Goal: Task Accomplishment & Management: Complete application form

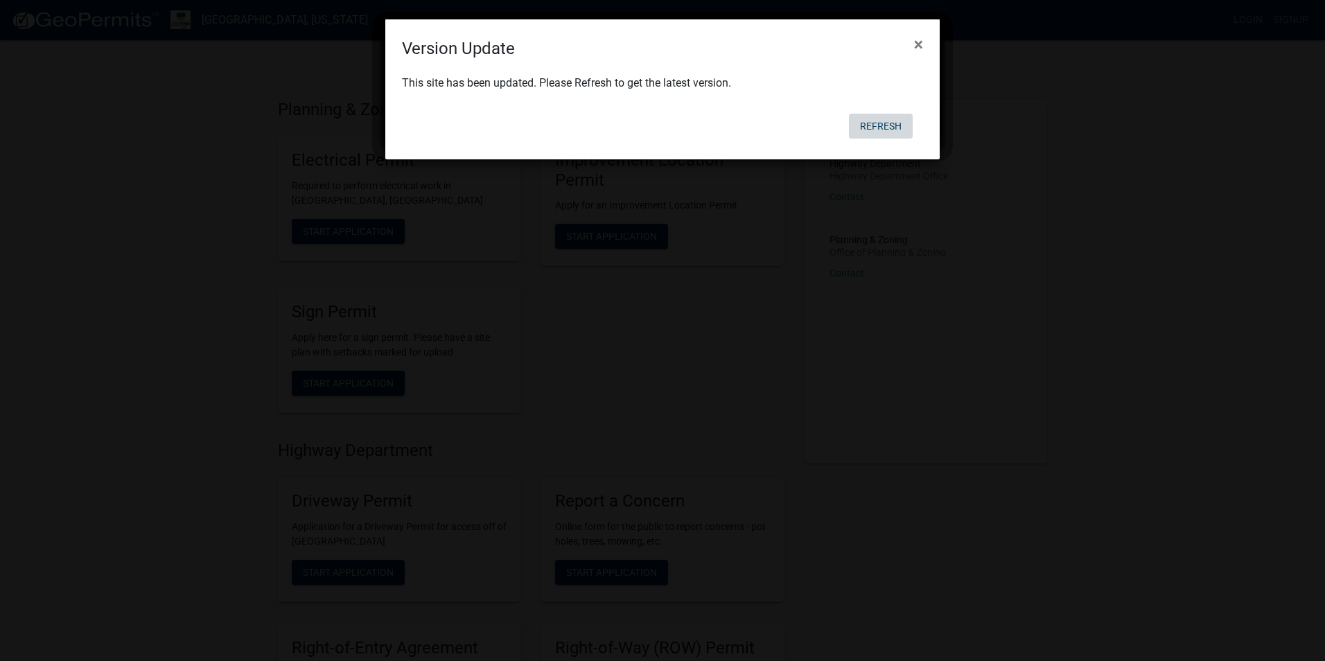
click at [873, 121] on button "Refresh" at bounding box center [881, 126] width 64 height 25
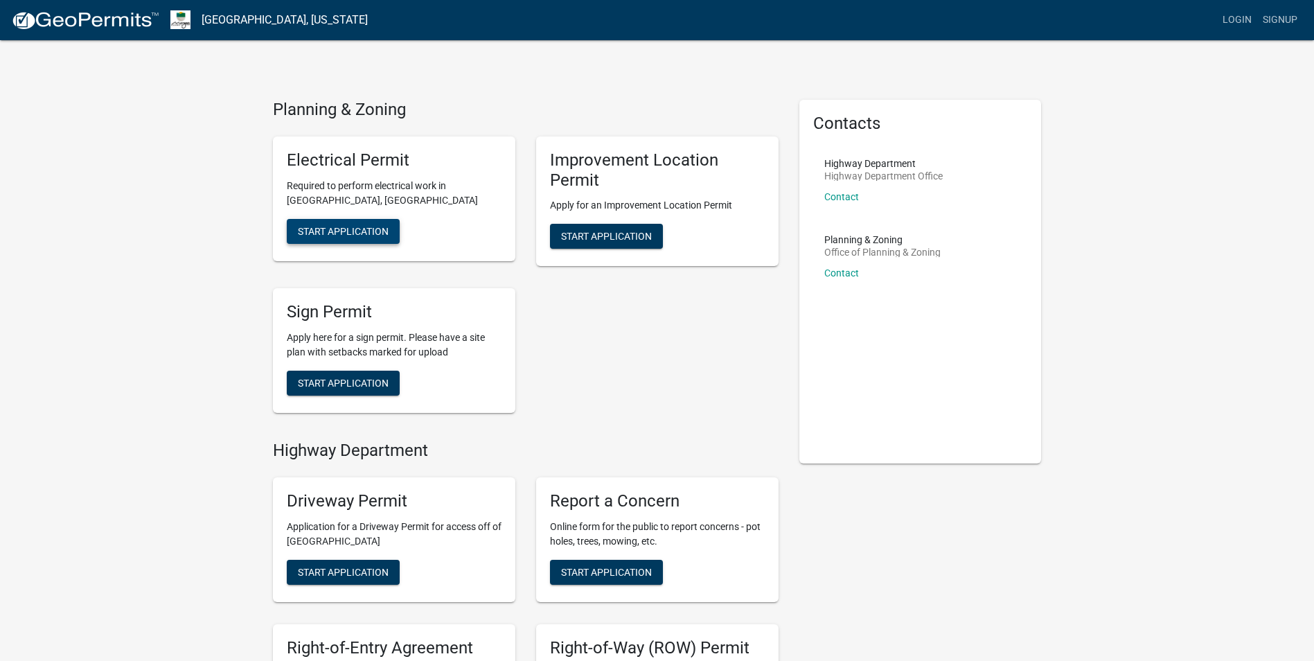
click at [346, 231] on span "Start Application" at bounding box center [343, 230] width 91 height 11
click at [590, 239] on span "Start Application" at bounding box center [606, 236] width 91 height 11
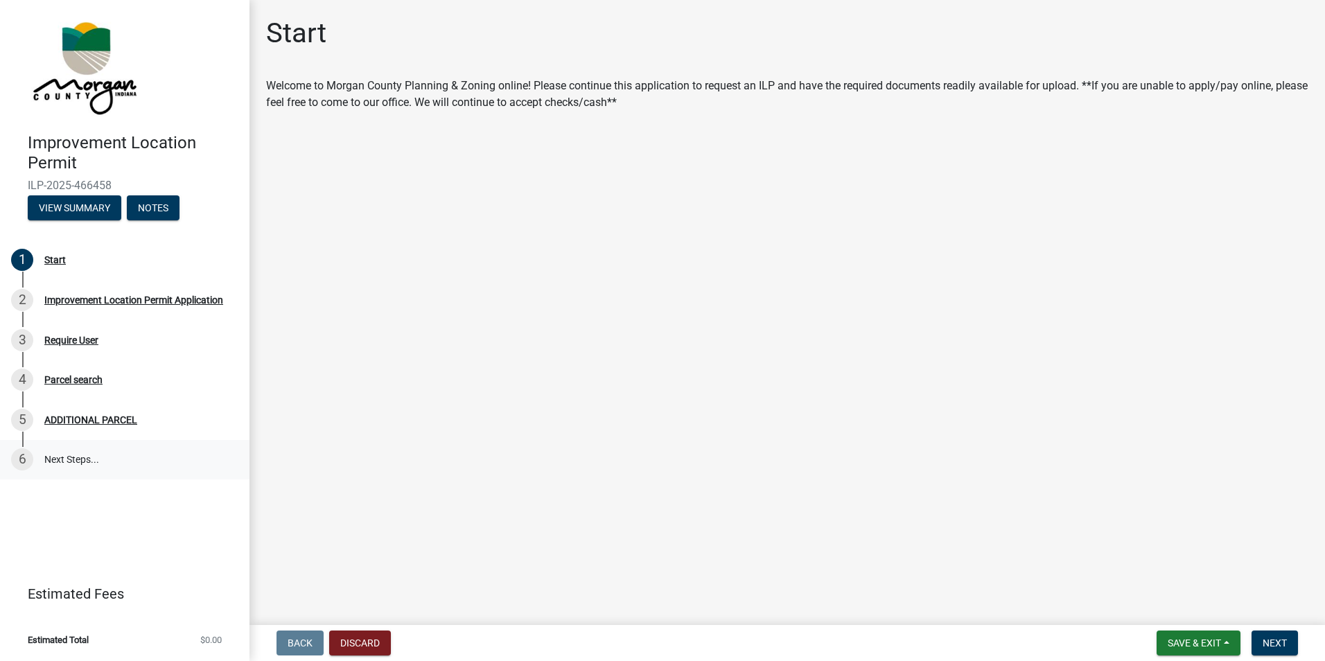
click at [68, 456] on link "6 Next Steps..." at bounding box center [124, 460] width 249 height 40
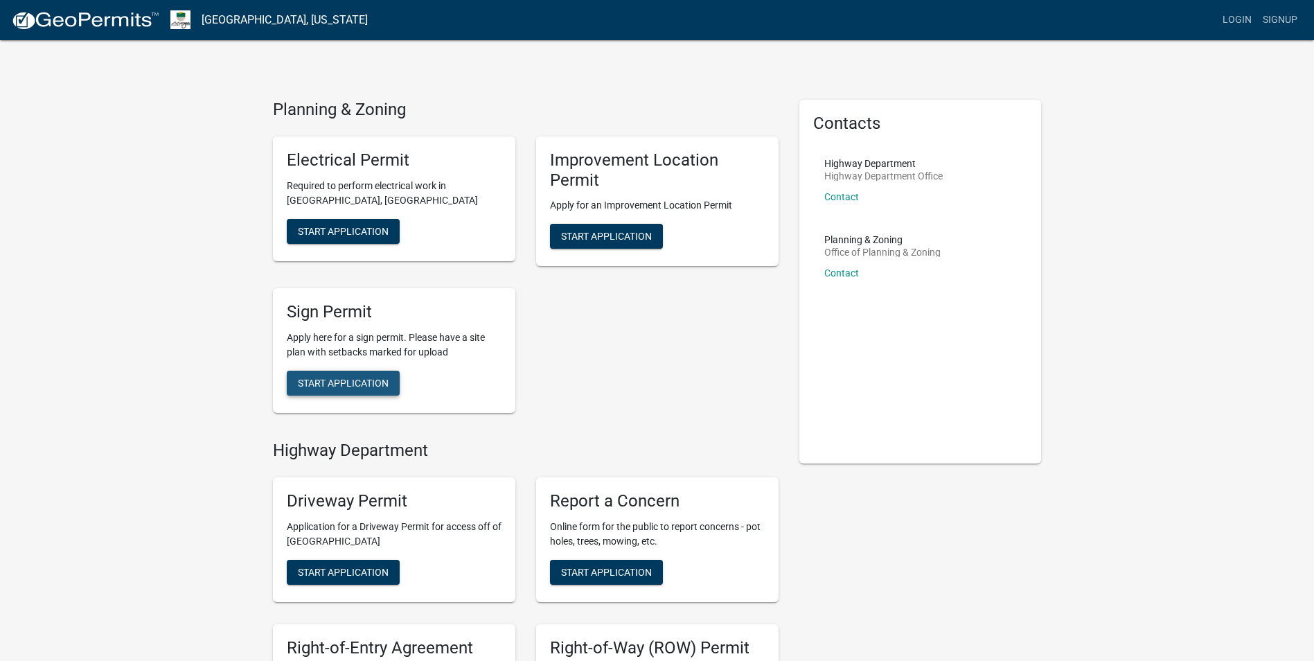
click at [333, 383] on span "Start Application" at bounding box center [343, 383] width 91 height 11
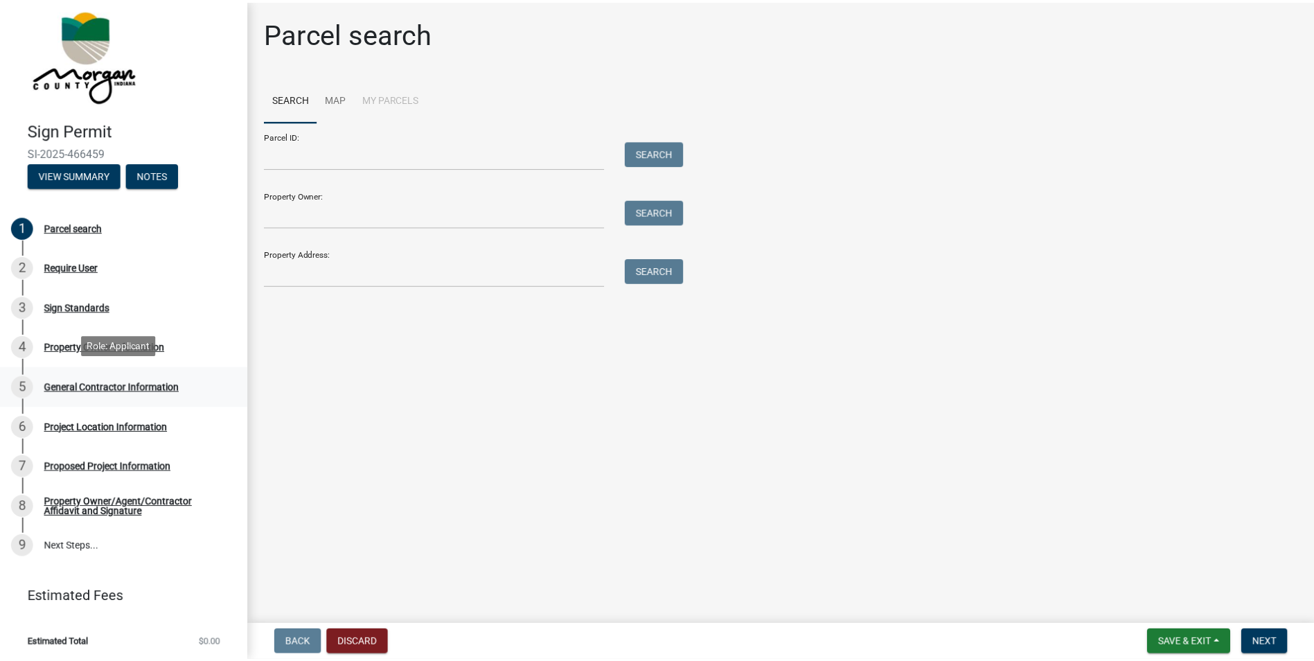
scroll to position [16, 0]
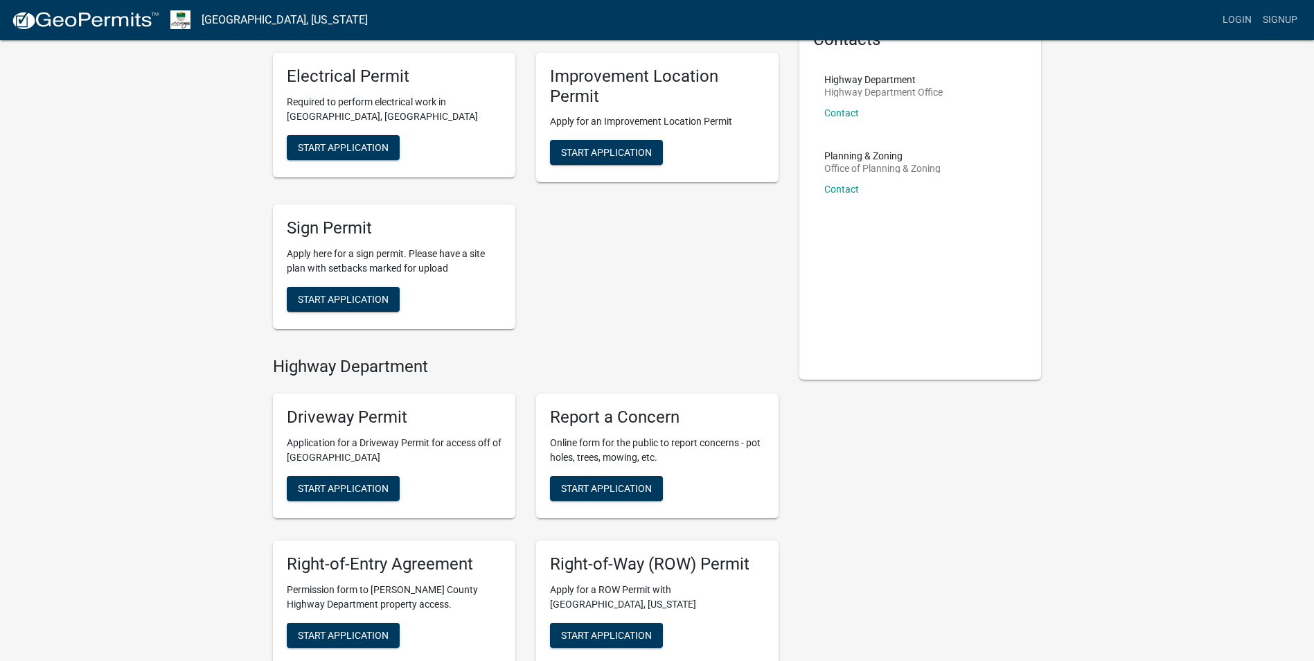
scroll to position [69, 0]
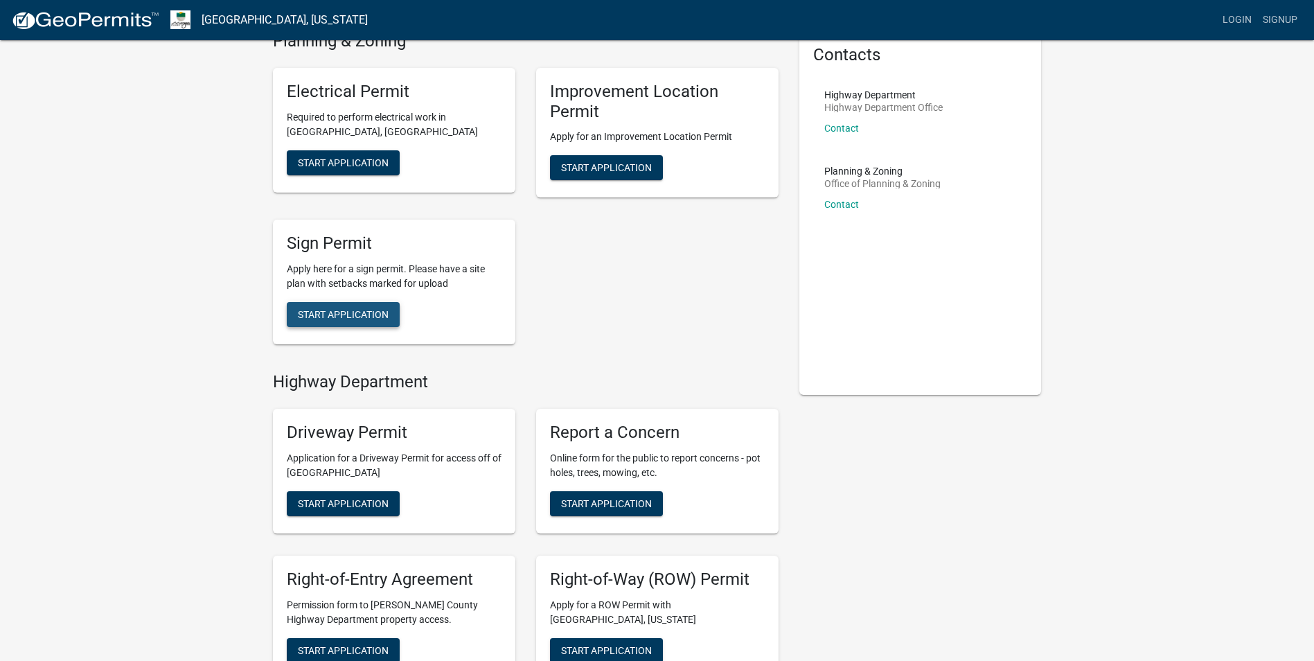
click at [333, 310] on span "Start Application" at bounding box center [343, 314] width 91 height 11
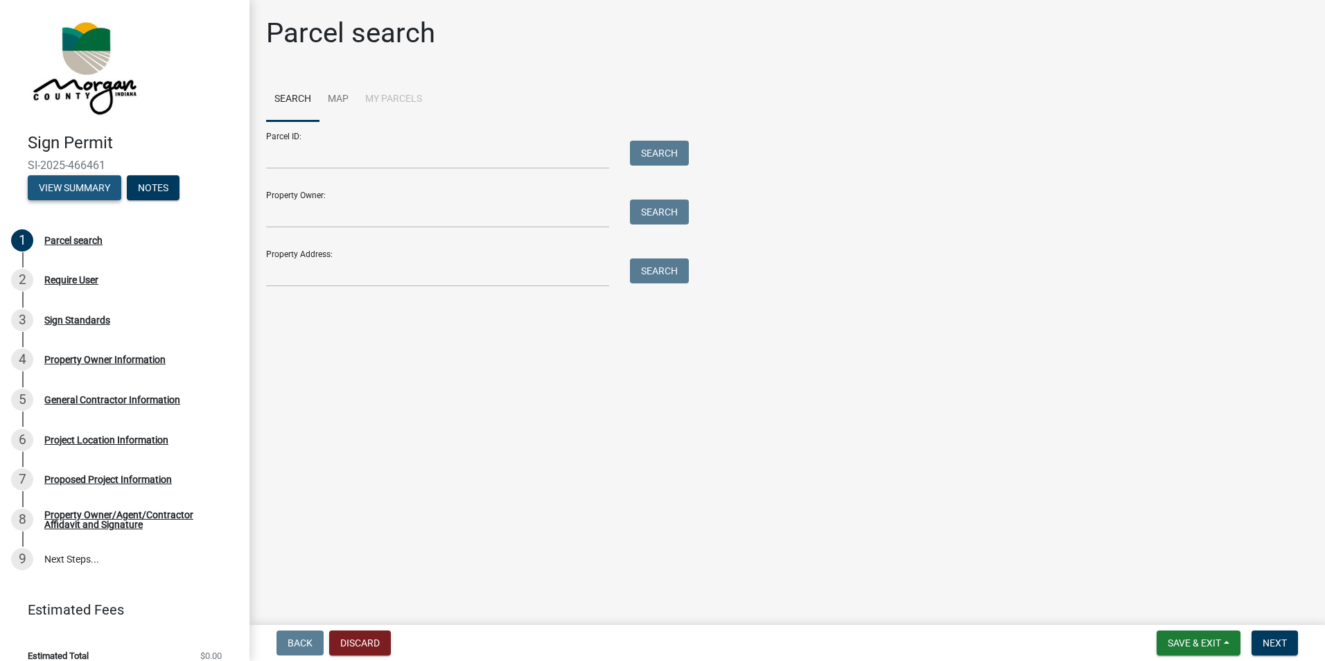
click at [58, 182] on button "View Summary" at bounding box center [75, 187] width 94 height 25
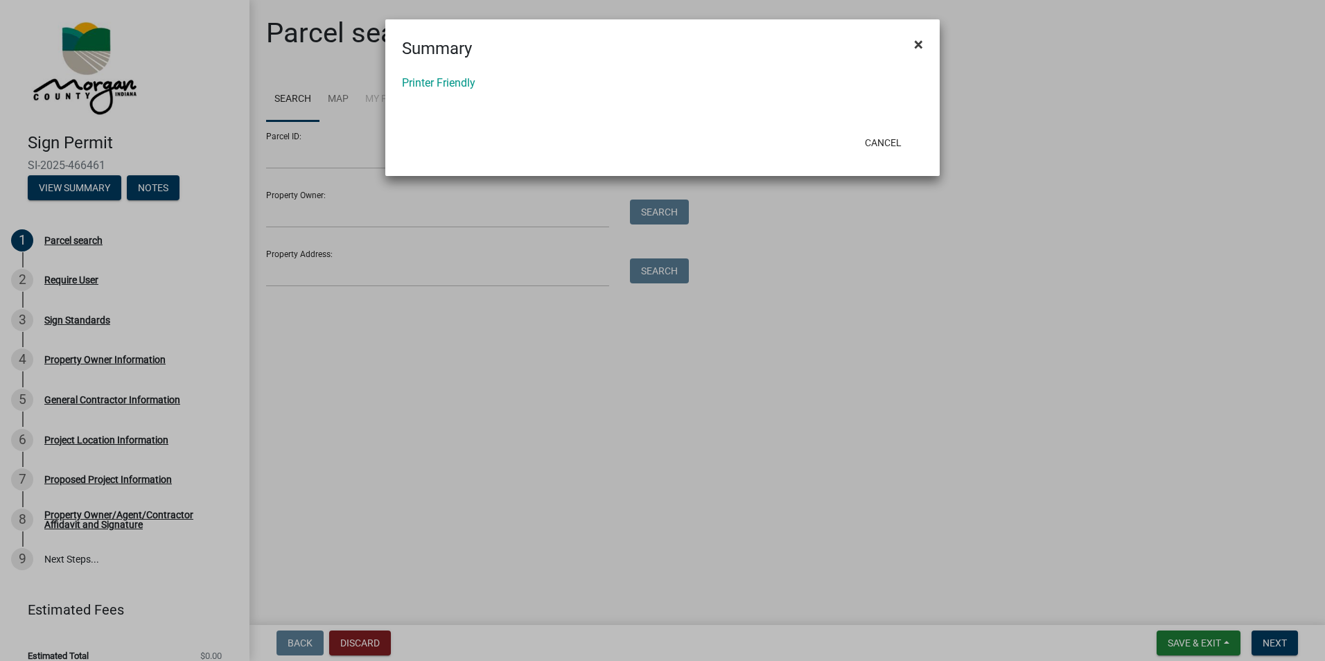
click at [916, 43] on span "×" at bounding box center [918, 44] width 9 height 19
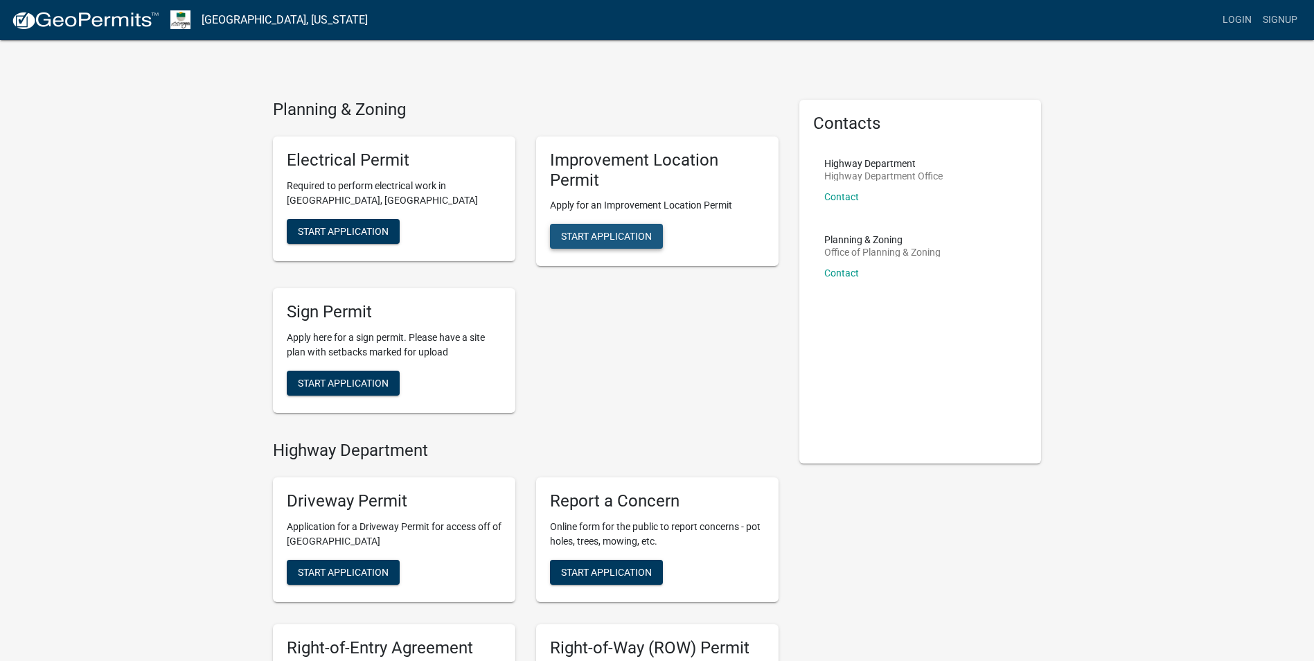
click at [594, 229] on button "Start Application" at bounding box center [606, 236] width 113 height 25
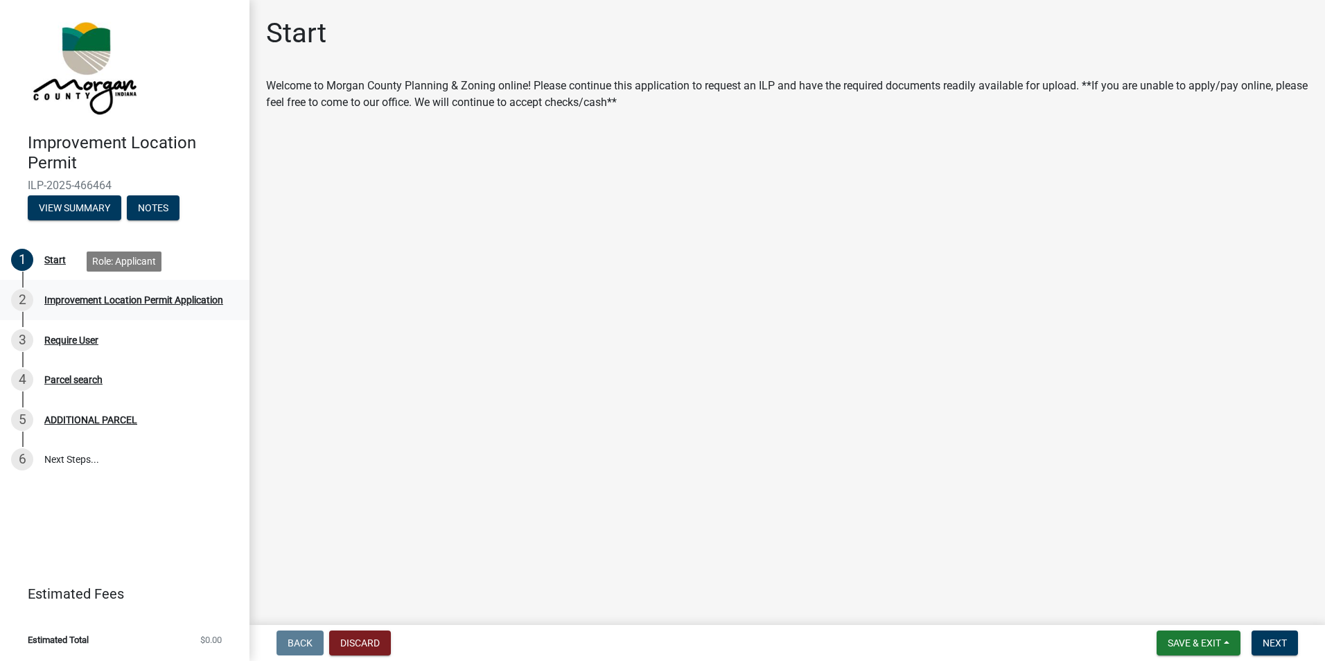
click at [76, 298] on div "Improvement Location Permit Application" at bounding box center [133, 300] width 179 height 10
click at [1270, 638] on span "Next" at bounding box center [1274, 642] width 24 height 11
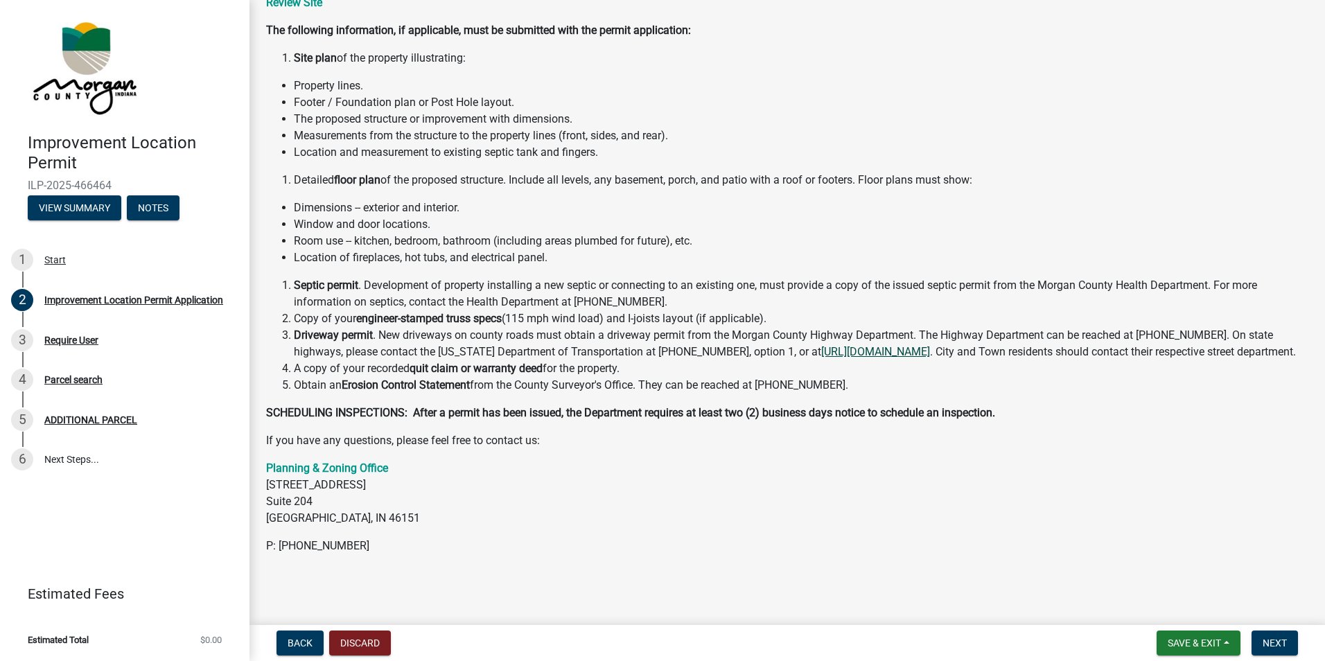
scroll to position [142, 0]
click at [1275, 643] on span "Next" at bounding box center [1274, 642] width 24 height 11
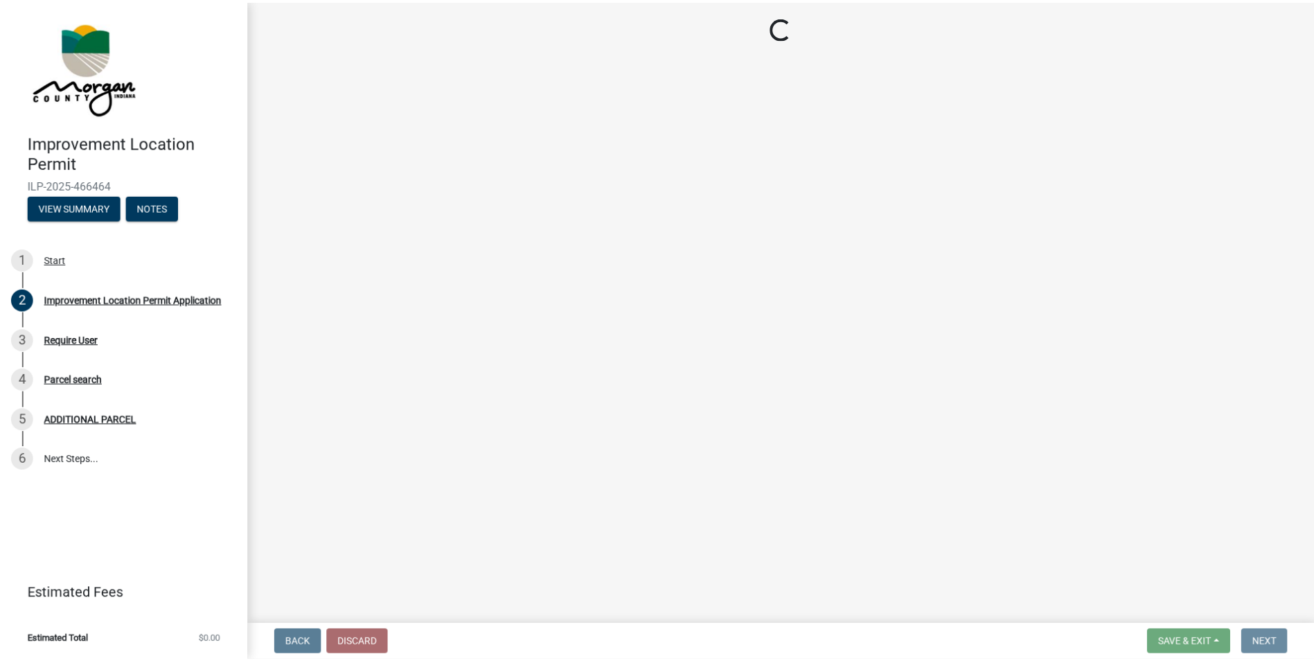
scroll to position [0, 0]
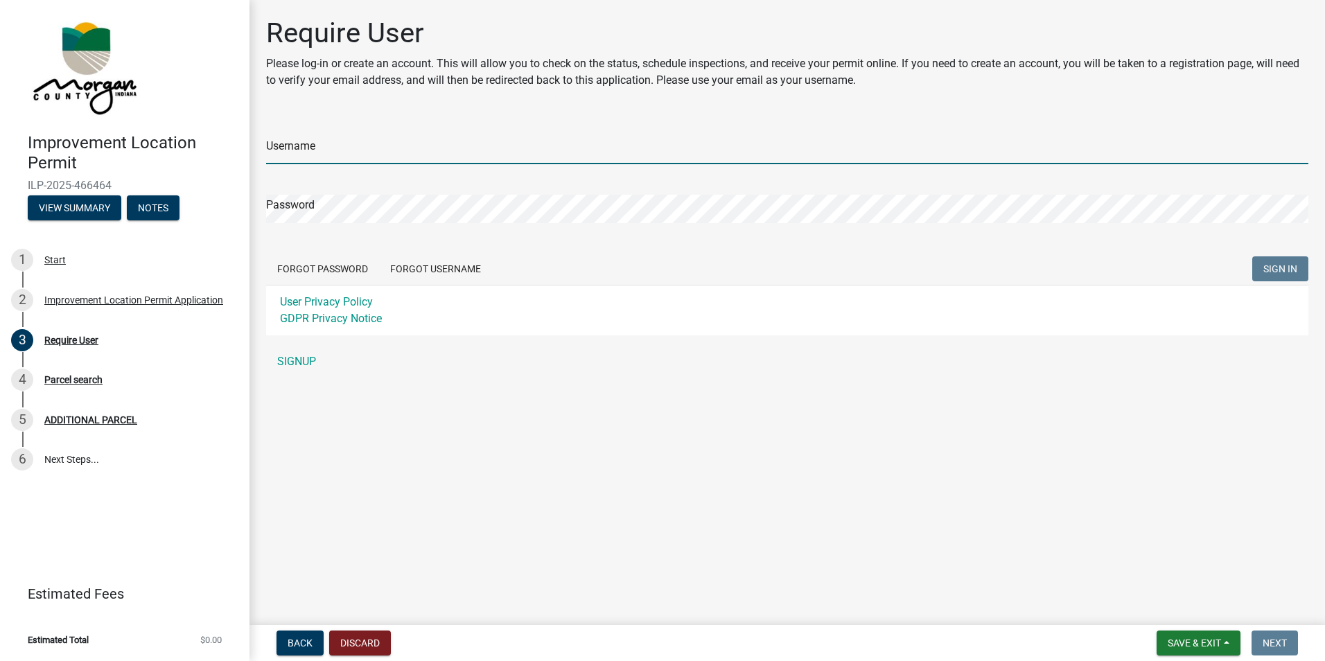
click at [340, 150] on input "Username" at bounding box center [787, 150] width 1042 height 28
type input "bsgwhitaker"
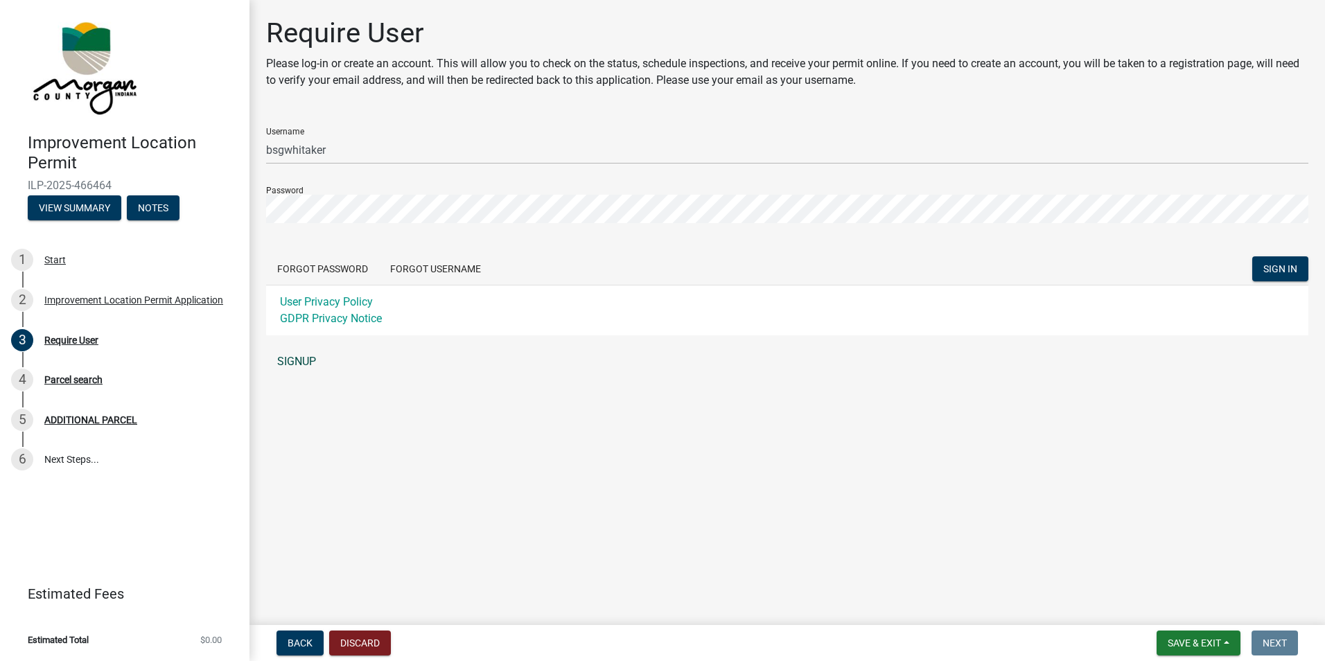
click at [301, 360] on link "SIGNUP" at bounding box center [787, 362] width 1042 height 28
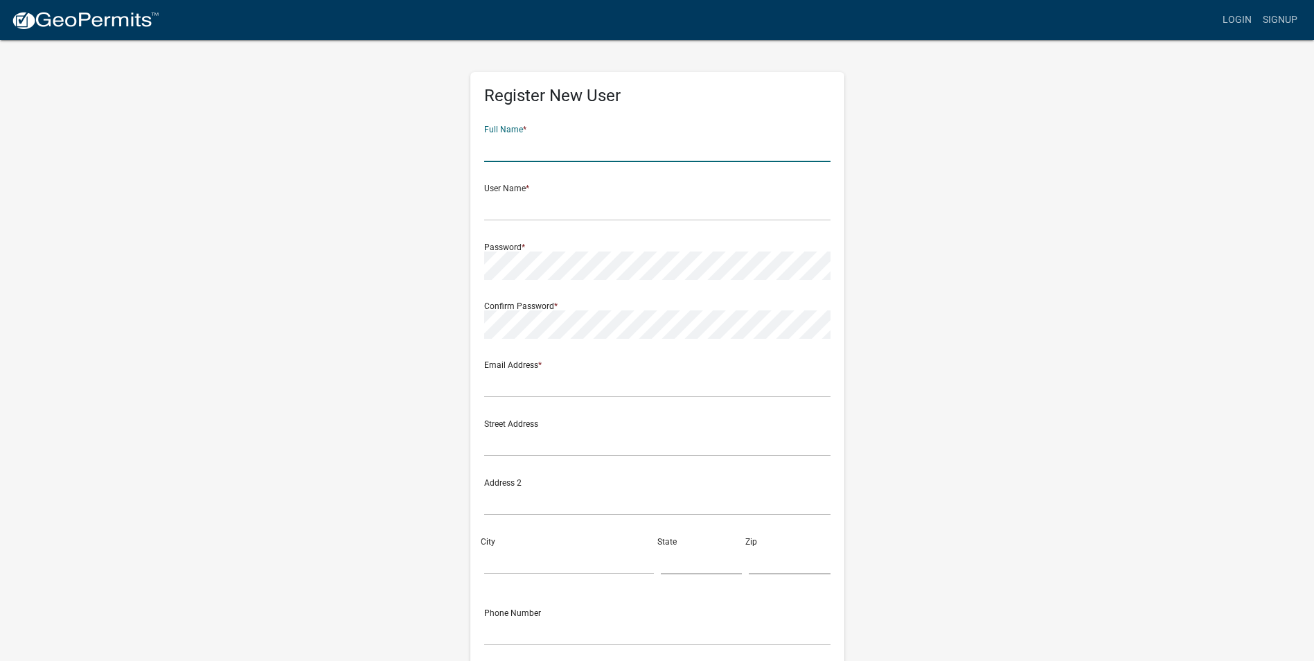
click at [655, 136] on input "text" at bounding box center [657, 148] width 346 height 28
type input "Grace E Whitaker"
type input "[EMAIL_ADDRESS][DOMAIN_NAME]"
type input "46166"
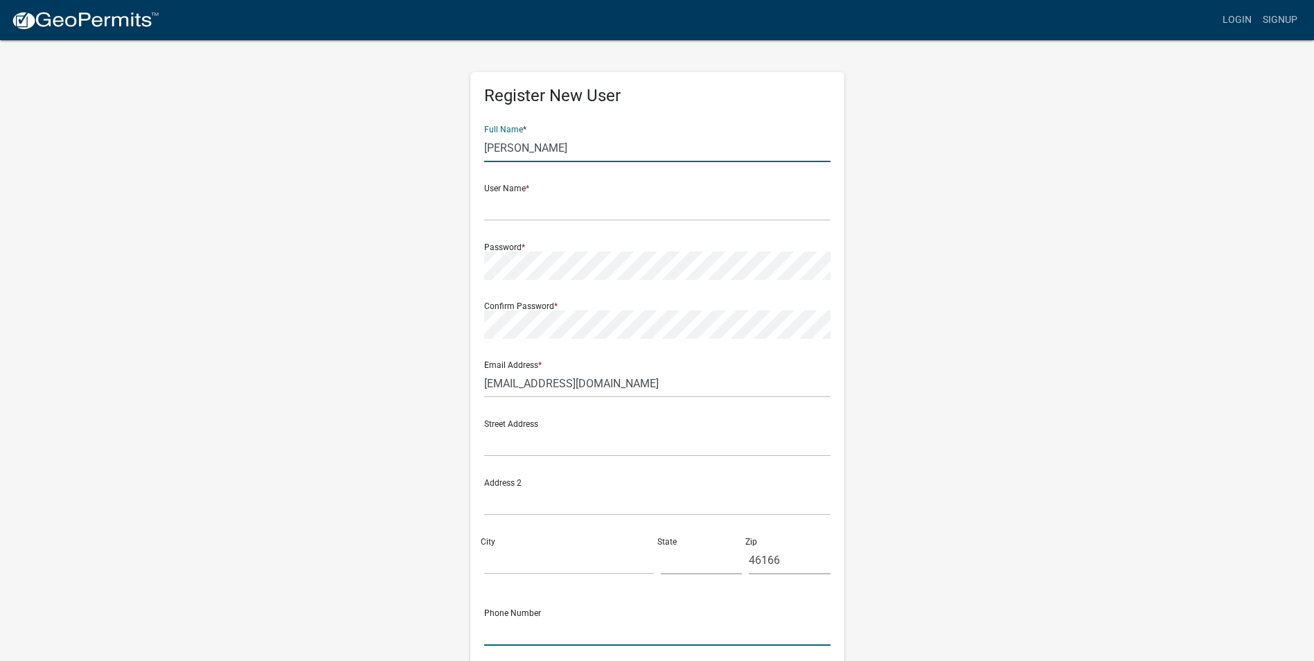
type input "3174475520"
type input "[PERSON_NAME]"
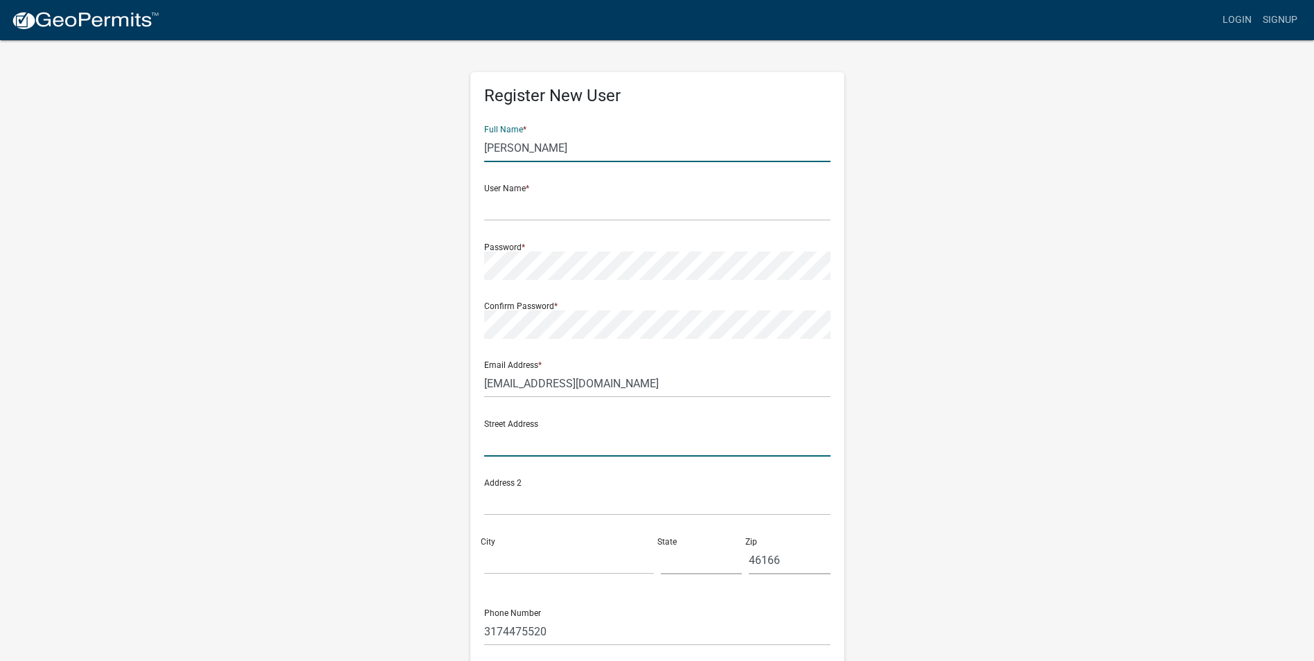
type input "[STREET_ADDRESS][PERSON_NAME]"
type input "PARAGON"
type input "IN"
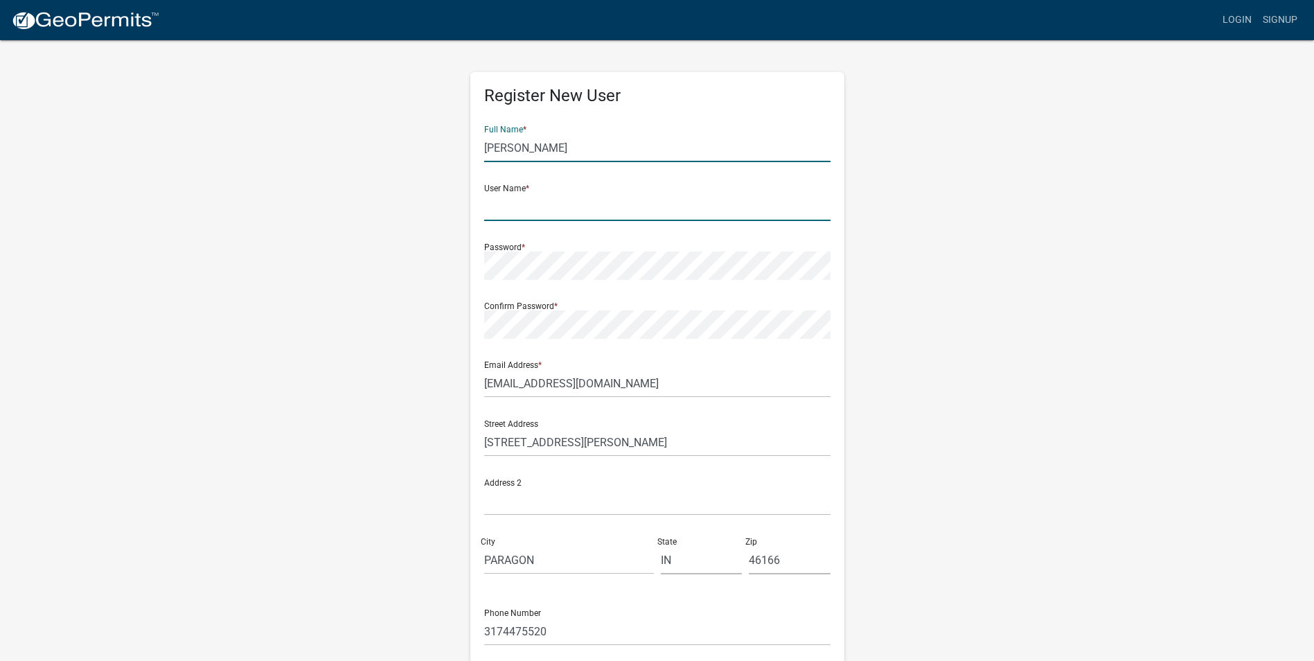
click at [547, 209] on input "text" at bounding box center [657, 207] width 346 height 28
type input "bsgwhitaker"
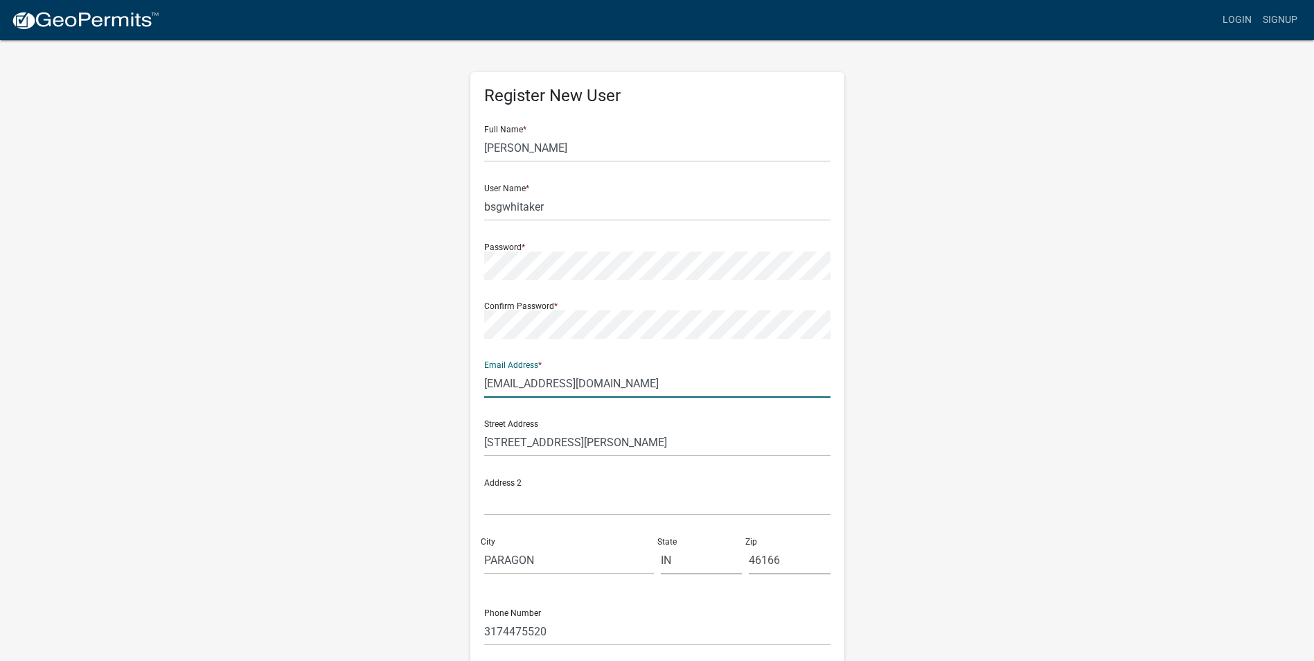
drag, startPoint x: 641, startPoint y: 382, endPoint x: 482, endPoint y: 385, distance: 159.4
click at [482, 385] on div "Register New User Full Name * Beth J Whitaker User Name * bsgwhitaker Password …" at bounding box center [657, 403] width 374 height 662
type input "bsgwhitaker@yahoo.com"
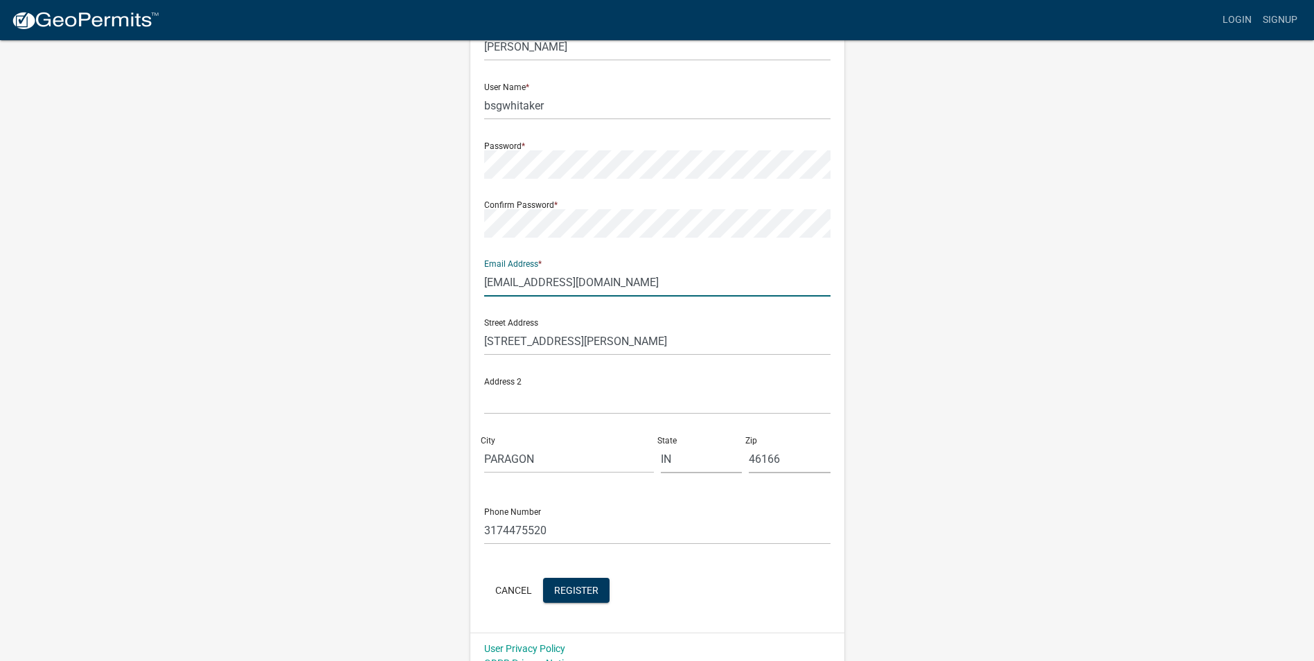
scroll to position [119, 0]
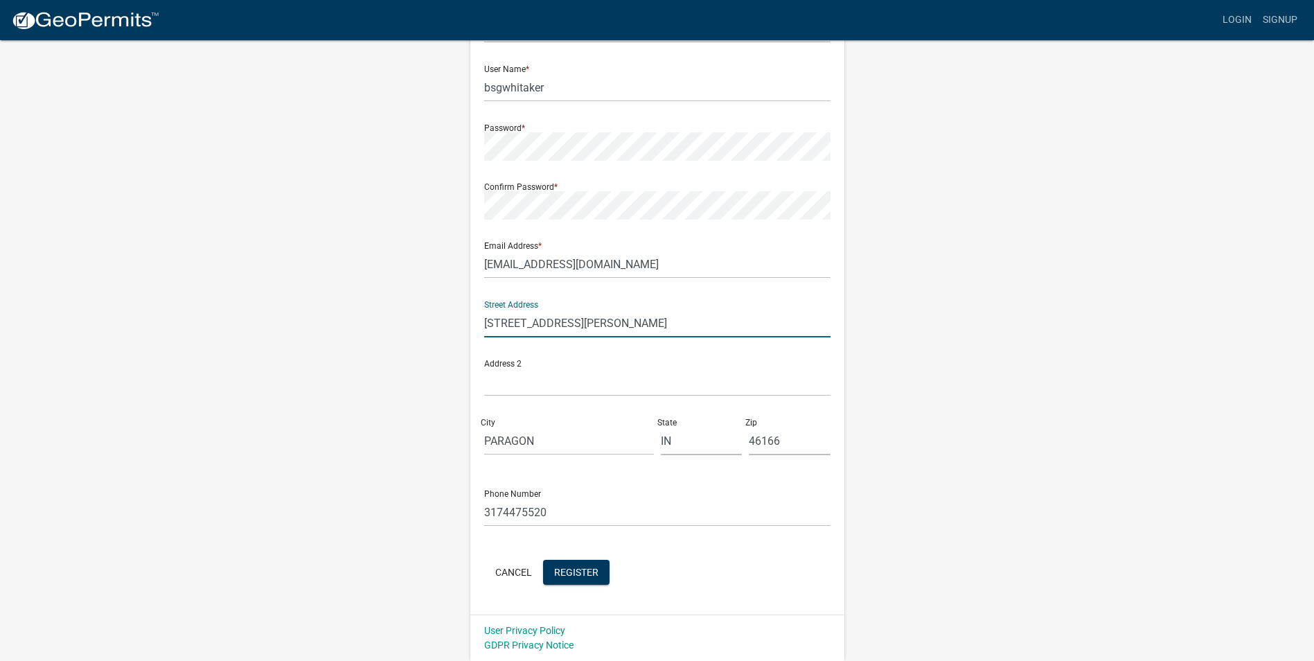
click at [505, 321] on input "[STREET_ADDRESS][PERSON_NAME]" at bounding box center [657, 323] width 346 height 28
type input "[STREET_ADDRESS][PERSON_NAME]"
click at [762, 499] on input "3174475520" at bounding box center [657, 512] width 346 height 28
drag, startPoint x: 547, startPoint y: 513, endPoint x: 448, endPoint y: 516, distance: 99.1
click at [448, 516] on div "Register New User Full Name * Beth J Whitaker User Name * bsgwhitaker Password …" at bounding box center [658, 290] width 790 height 741
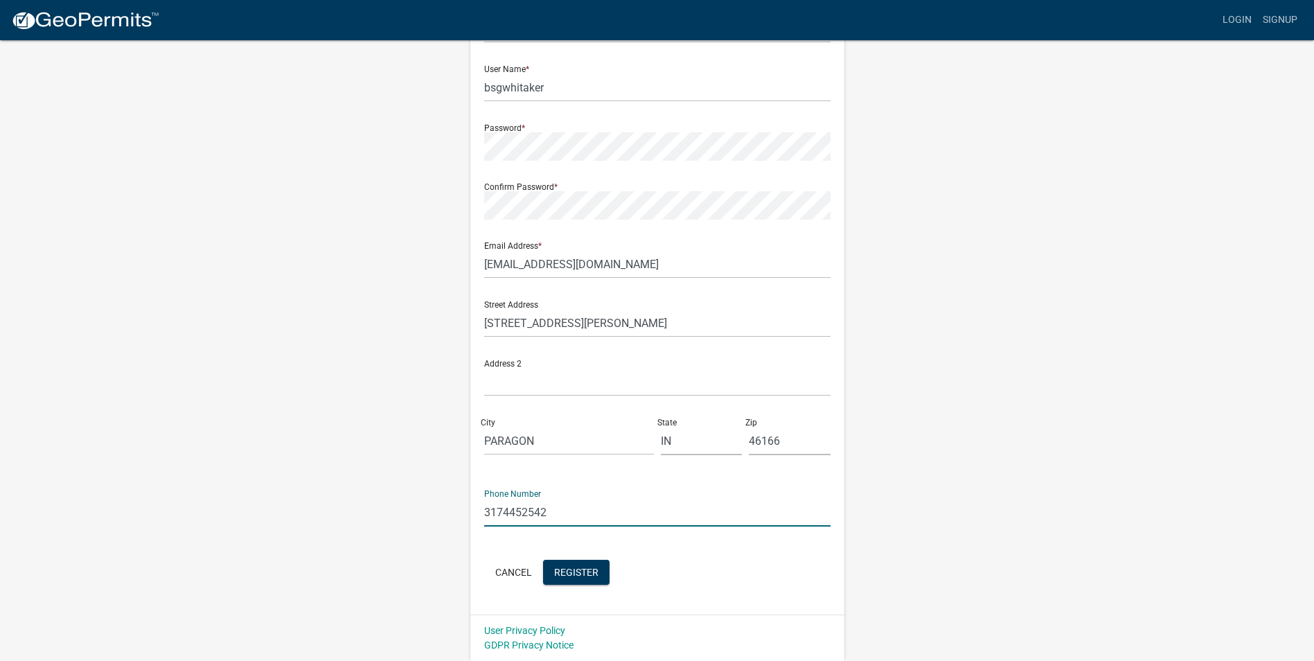
type input "3174452542"
click at [576, 567] on span "Register" at bounding box center [576, 571] width 44 height 11
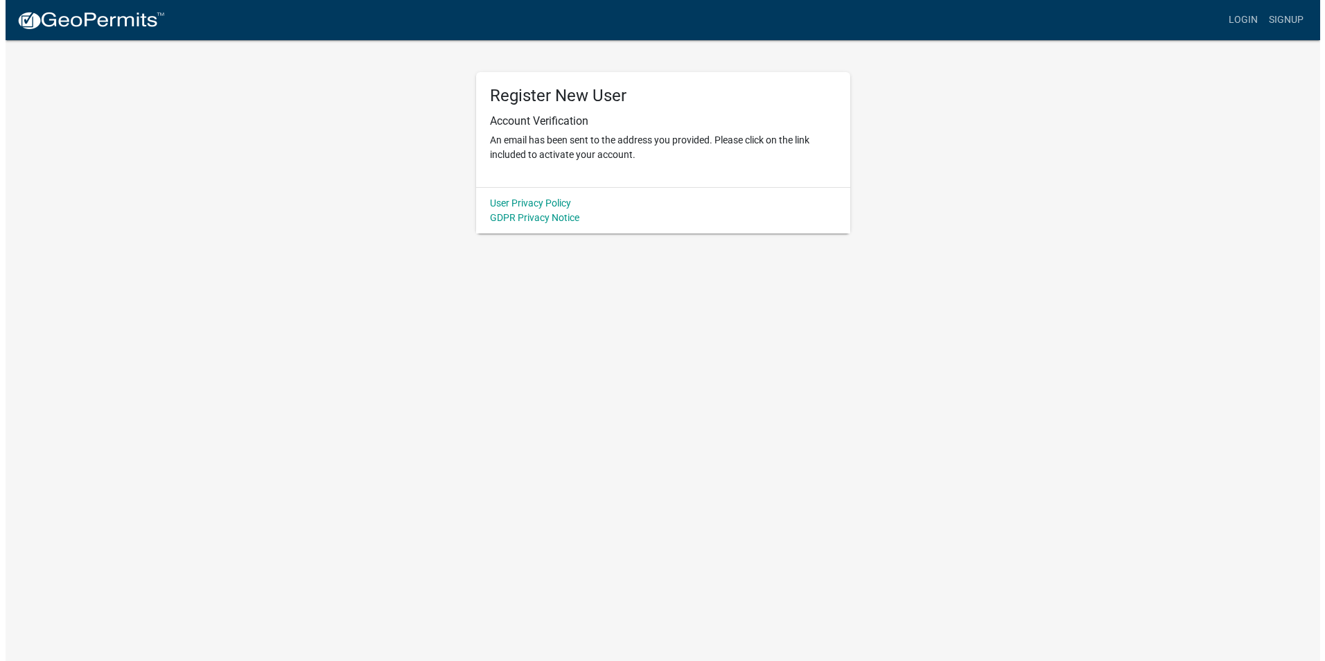
scroll to position [0, 0]
click at [1253, 17] on link "Login" at bounding box center [1248, 20] width 40 height 26
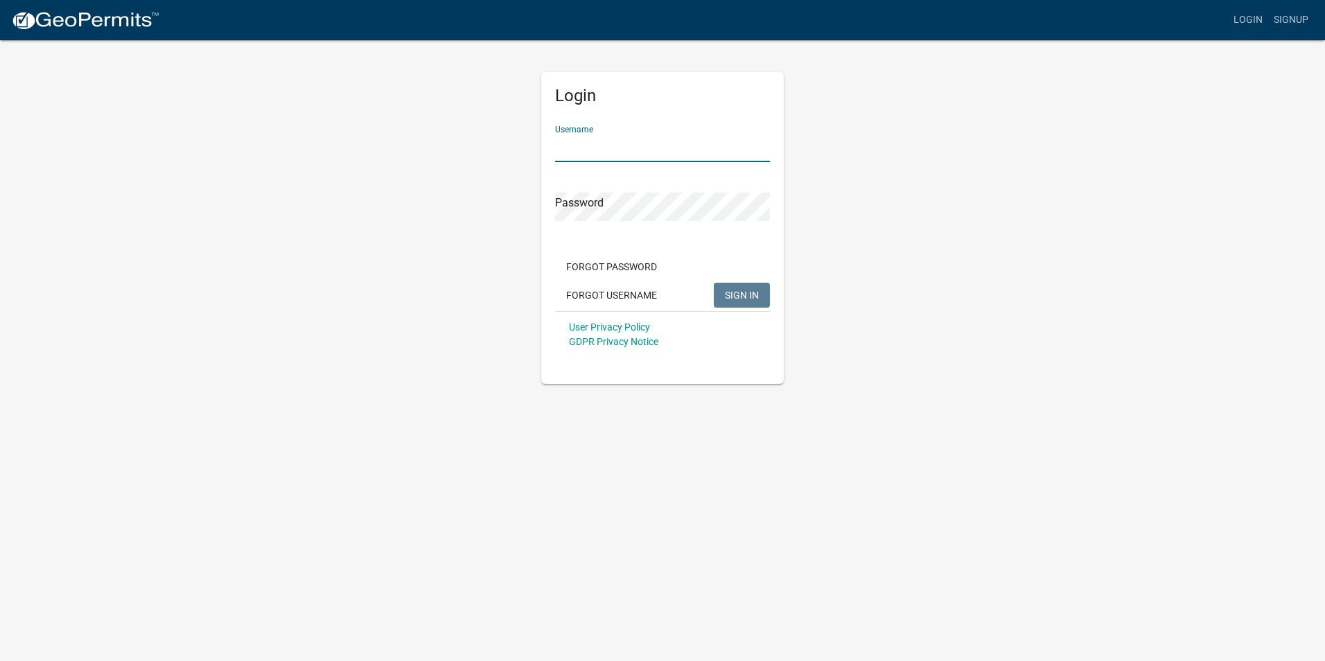
click at [617, 152] on input "Username" at bounding box center [662, 148] width 215 height 28
type input "bsgwhitaker"
click at [739, 296] on span "SIGN IN" at bounding box center [742, 294] width 34 height 11
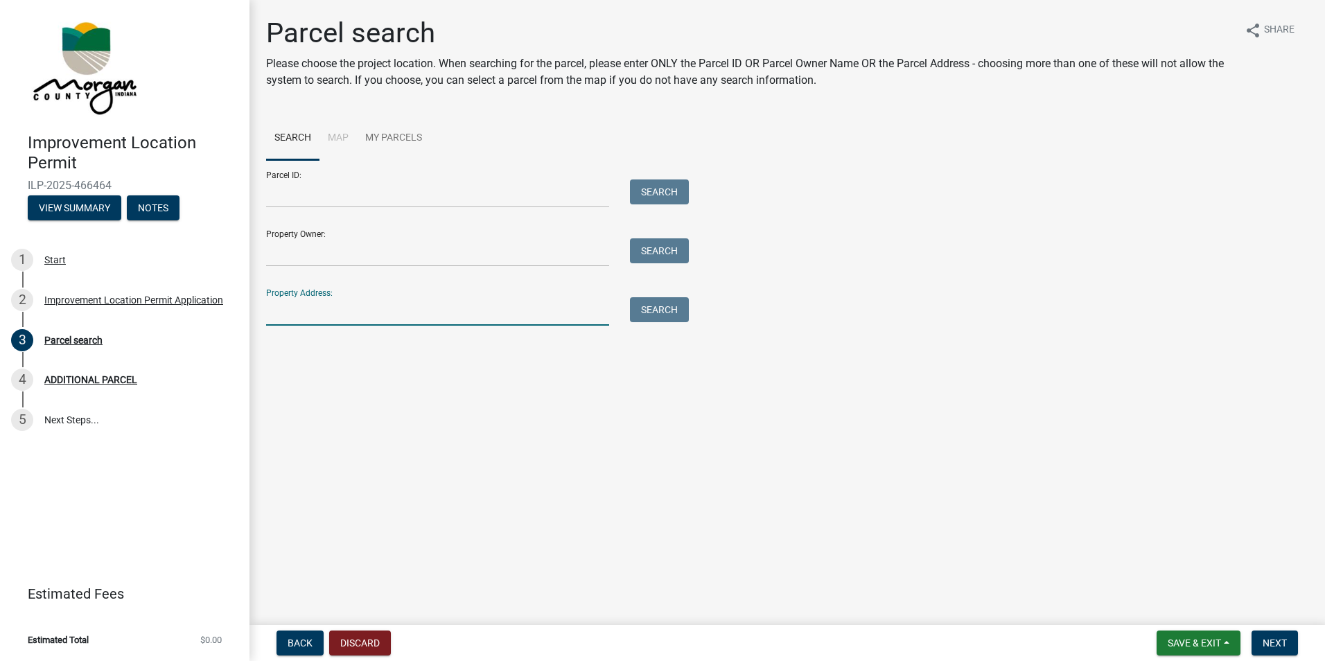
click at [423, 314] on input "Property Address:" at bounding box center [437, 311] width 343 height 28
type input "[STREET_ADDRESS][PERSON_NAME]"
type input "[PERSON_NAME]"
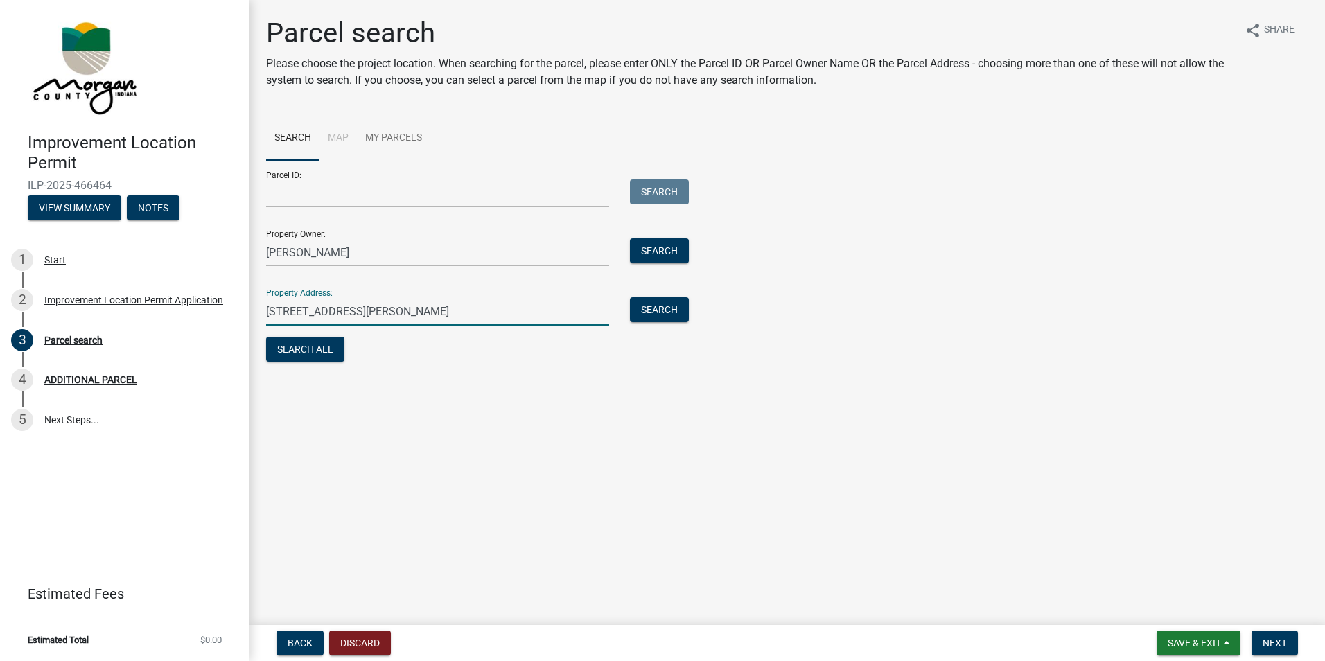
type input "[STREET_ADDRESS][PERSON_NAME]"
drag, startPoint x: 344, startPoint y: 245, endPoint x: 266, endPoint y: 244, distance: 77.6
click at [266, 244] on input "[PERSON_NAME]" at bounding box center [437, 252] width 343 height 28
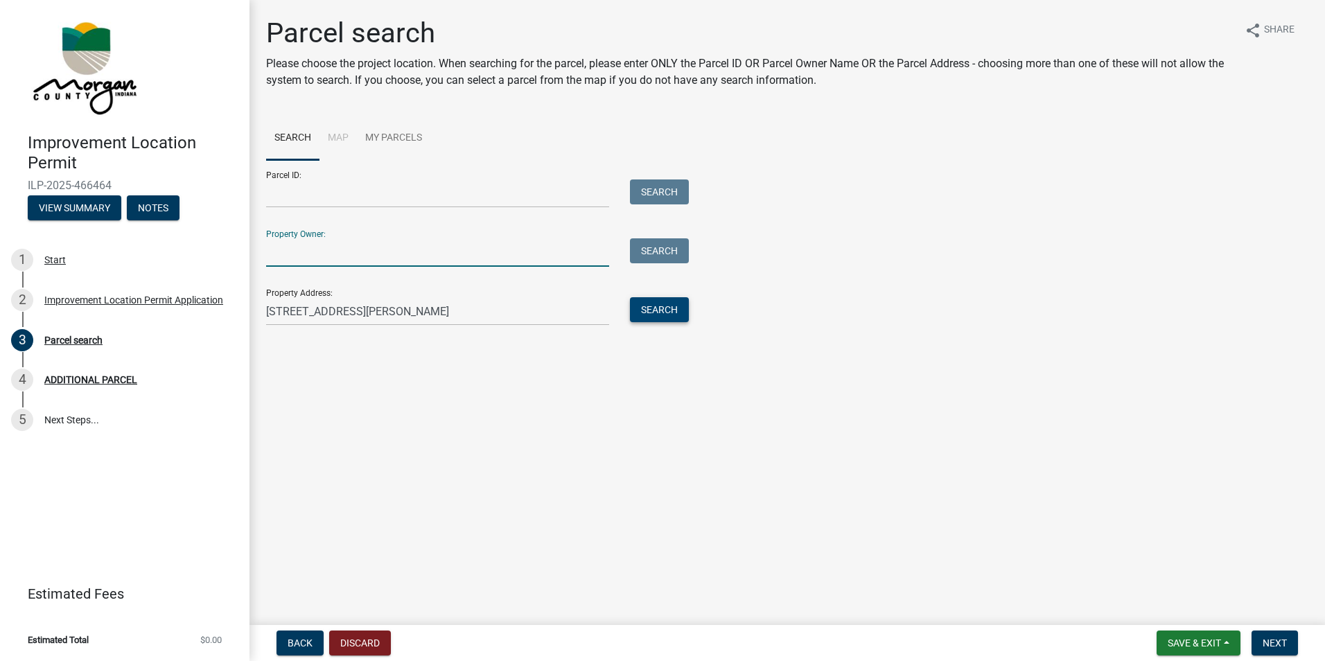
click at [654, 313] on button "Search" at bounding box center [659, 309] width 59 height 25
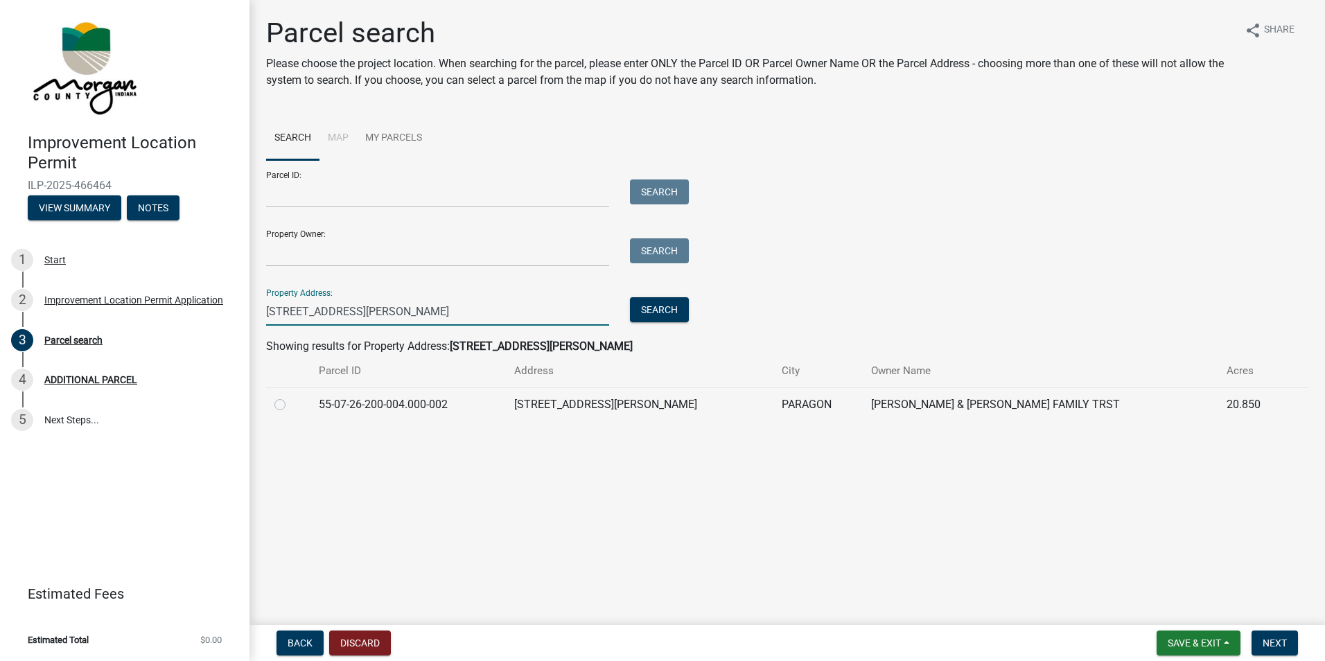
click at [391, 317] on input "[STREET_ADDRESS][PERSON_NAME]" at bounding box center [437, 311] width 343 height 28
click at [292, 308] on input "[STREET_ADDRESS][PERSON_NAME]" at bounding box center [437, 311] width 343 height 28
type input "[STREET_ADDRESS][PERSON_NAME]"
click at [657, 309] on button "Search" at bounding box center [659, 309] width 59 height 25
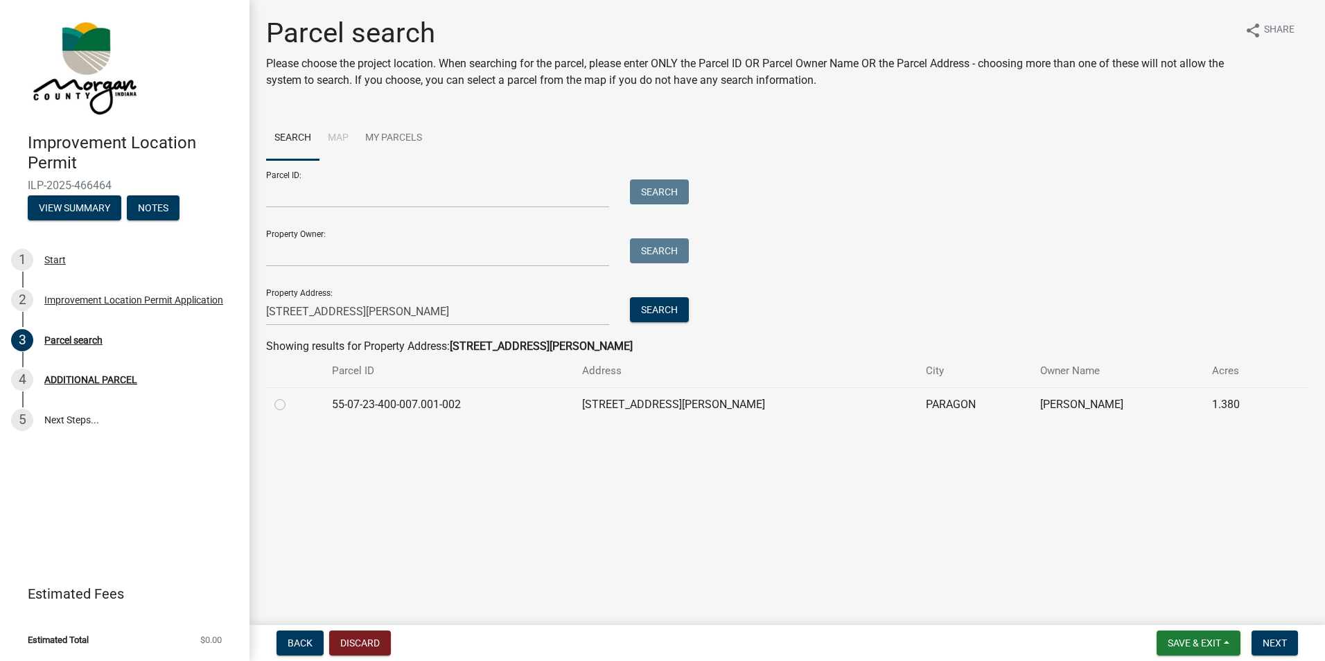
click at [291, 396] on label at bounding box center [291, 396] width 0 height 0
click at [291, 404] on input "radio" at bounding box center [295, 400] width 9 height 9
radio input "true"
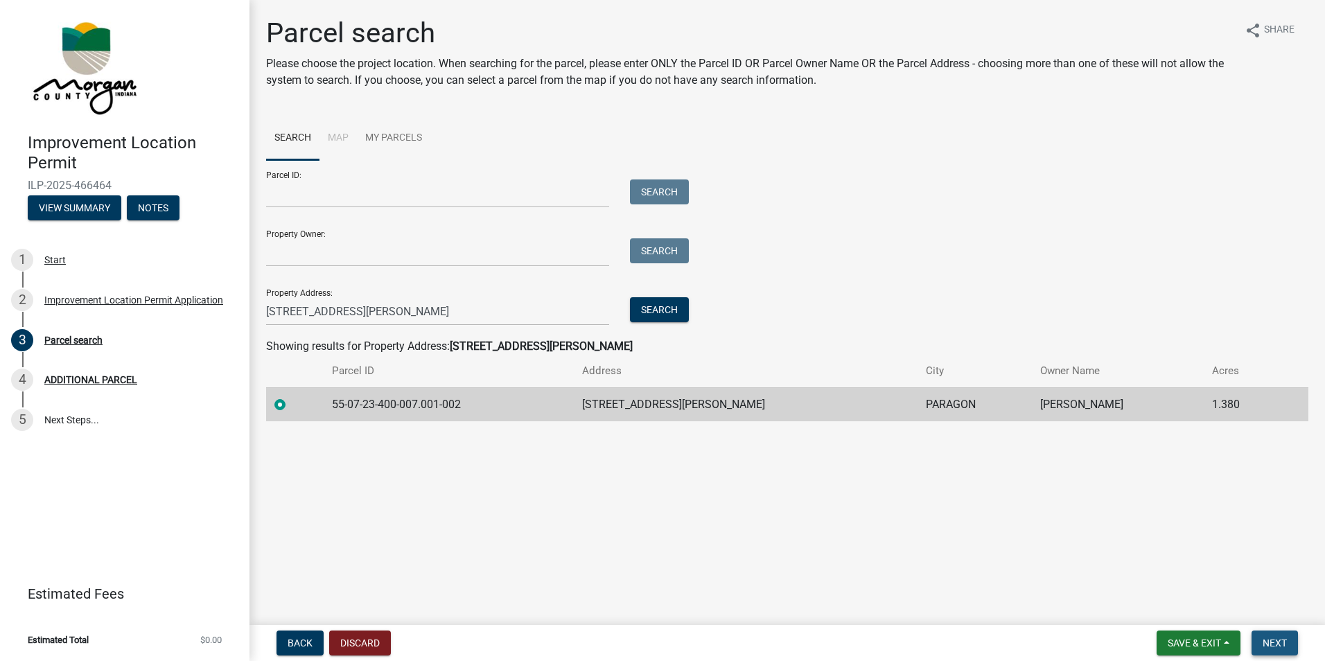
click at [1270, 637] on span "Next" at bounding box center [1274, 642] width 24 height 11
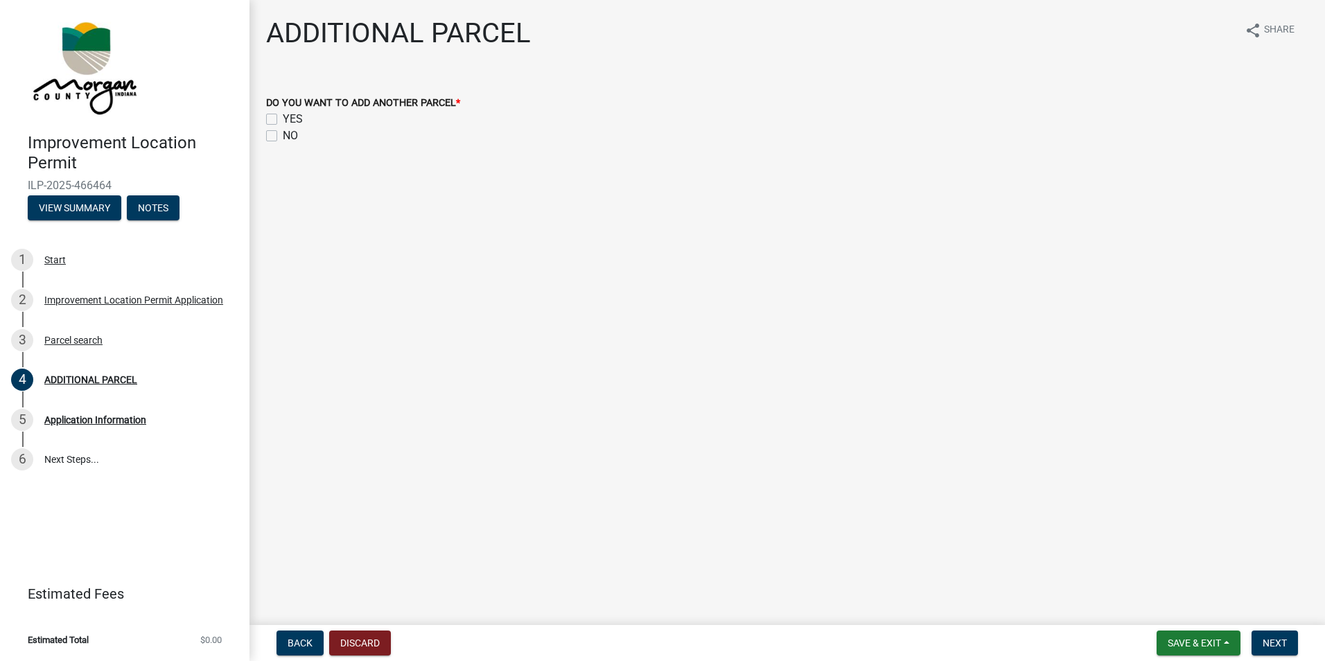
click at [283, 135] on label "NO" at bounding box center [290, 135] width 15 height 17
click at [283, 135] on input "NO" at bounding box center [287, 131] width 9 height 9
checkbox input "true"
checkbox input "false"
checkbox input "true"
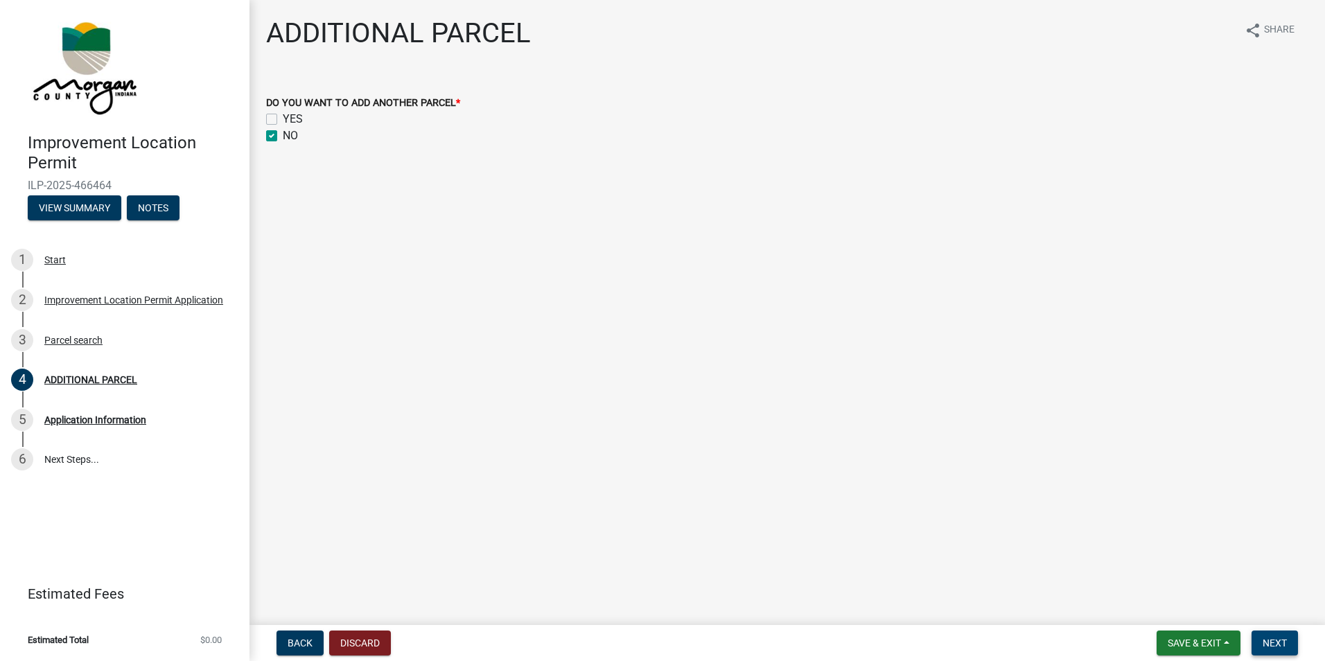
click at [1270, 642] on span "Next" at bounding box center [1274, 642] width 24 height 11
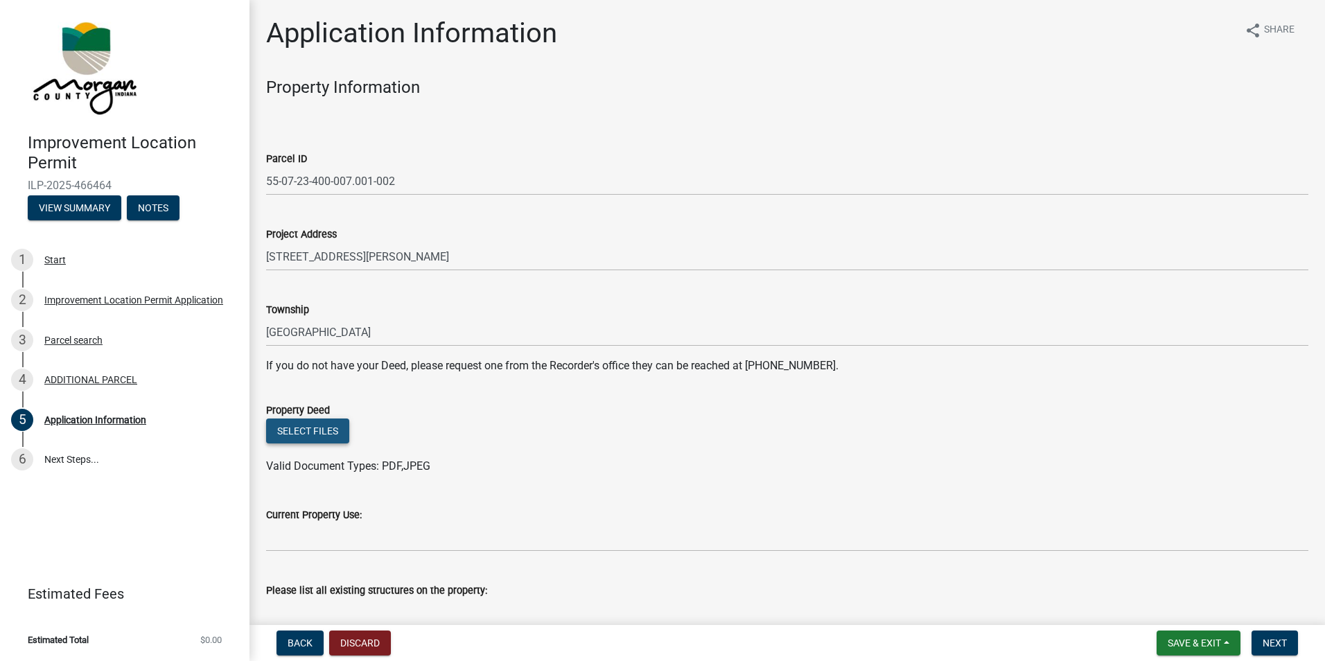
click at [301, 425] on button "Select files" at bounding box center [307, 430] width 83 height 25
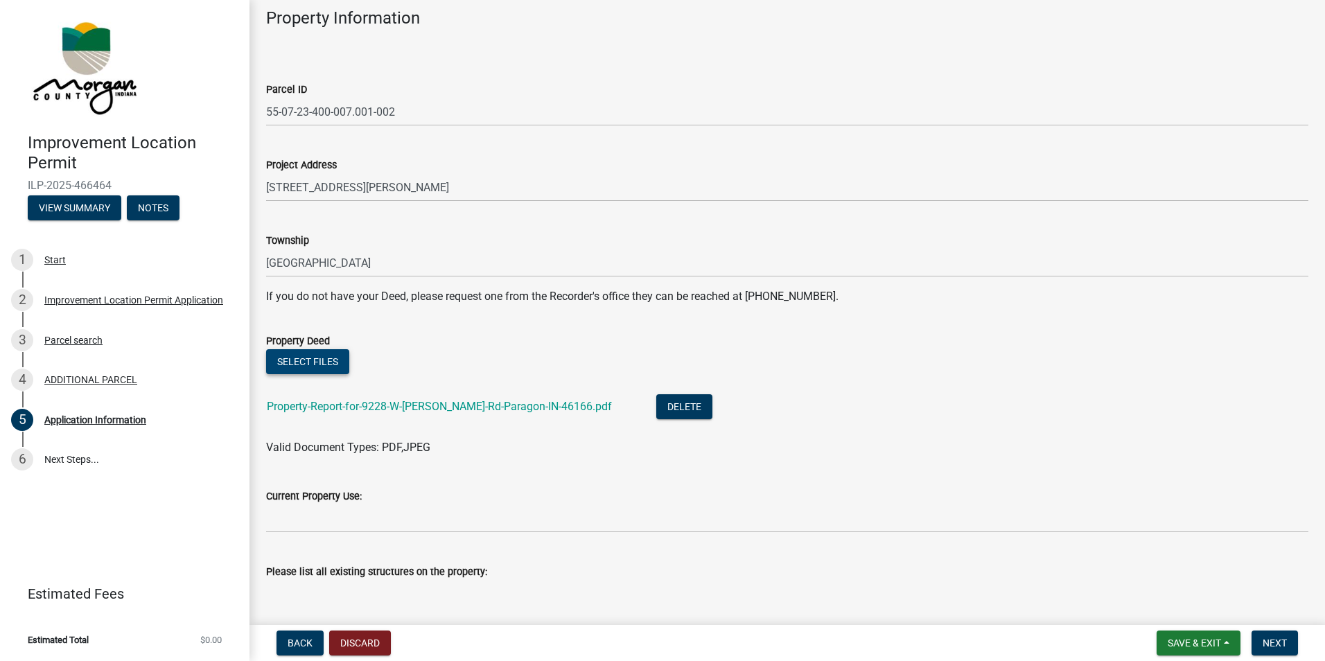
scroll to position [139, 0]
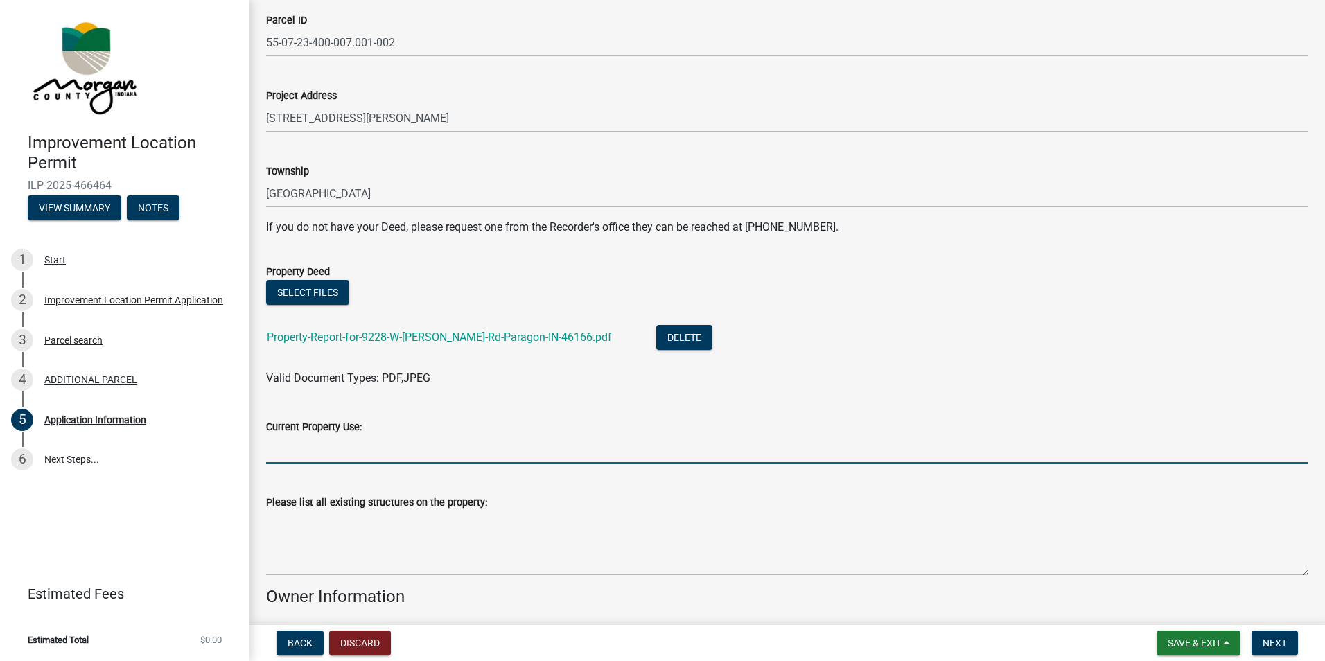
click at [360, 447] on input "Current Property Use:" at bounding box center [787, 449] width 1042 height 28
type input "equipment storage"
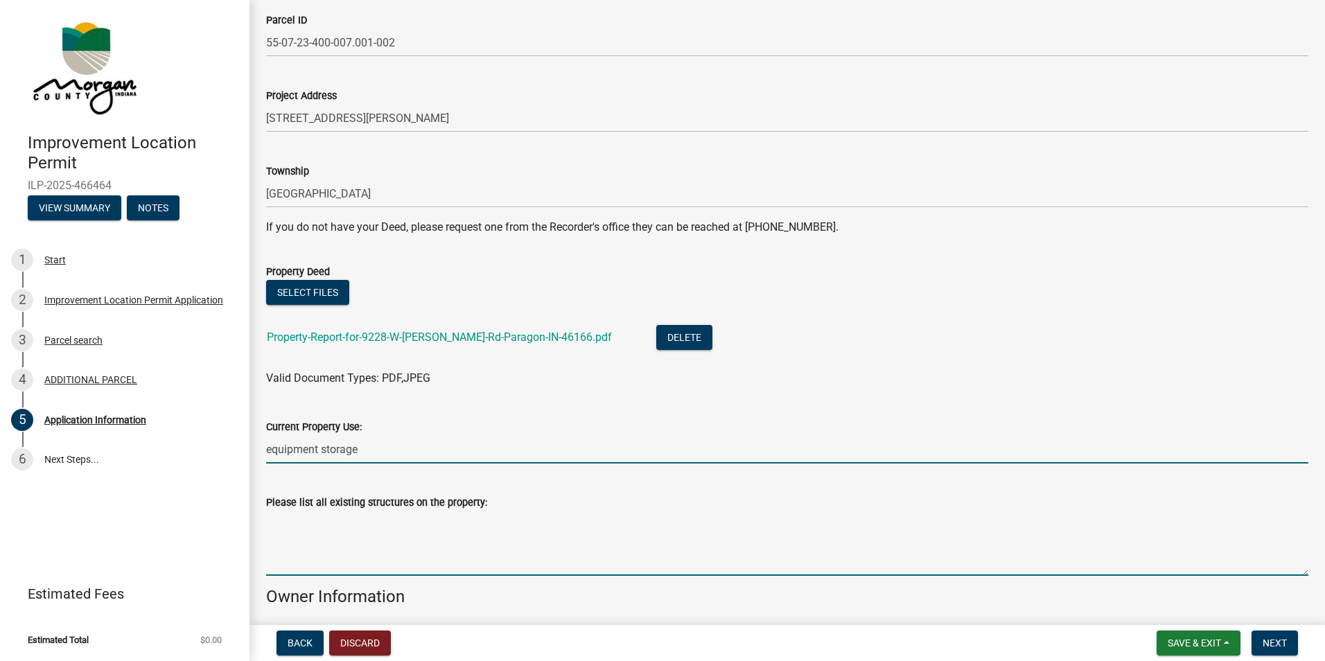
click at [457, 539] on textarea "Please list all existing structures on the property:" at bounding box center [787, 543] width 1042 height 65
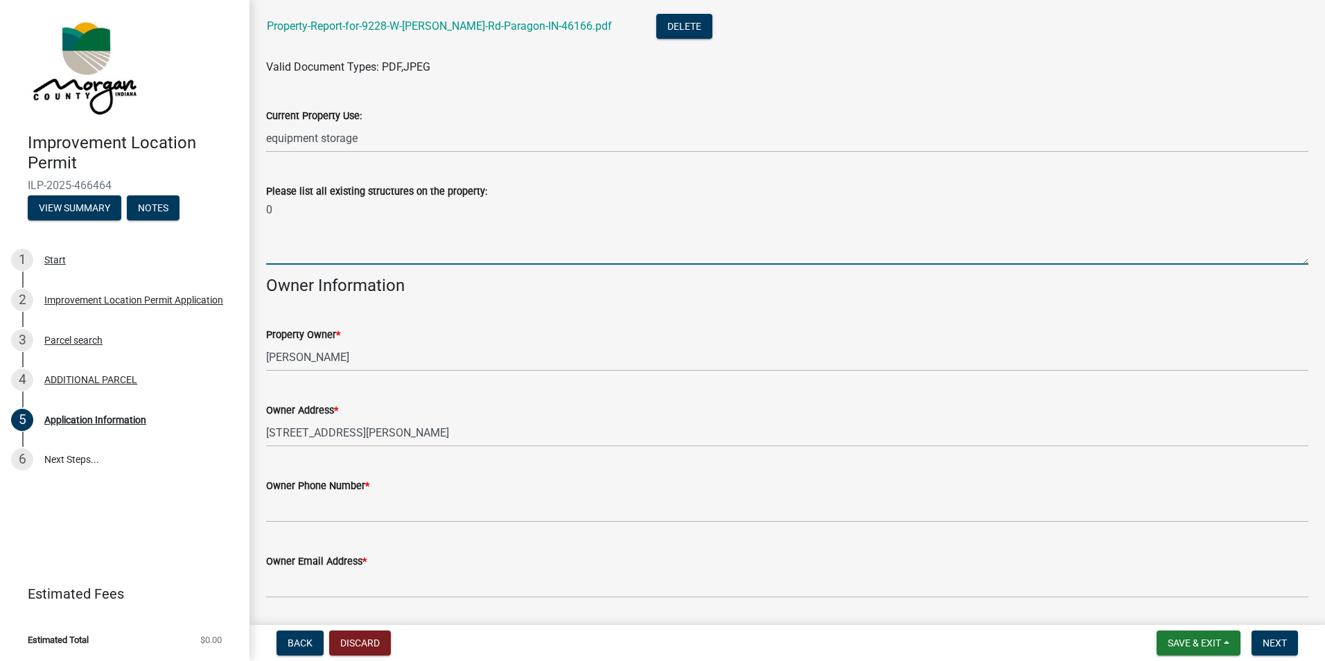
scroll to position [485, 0]
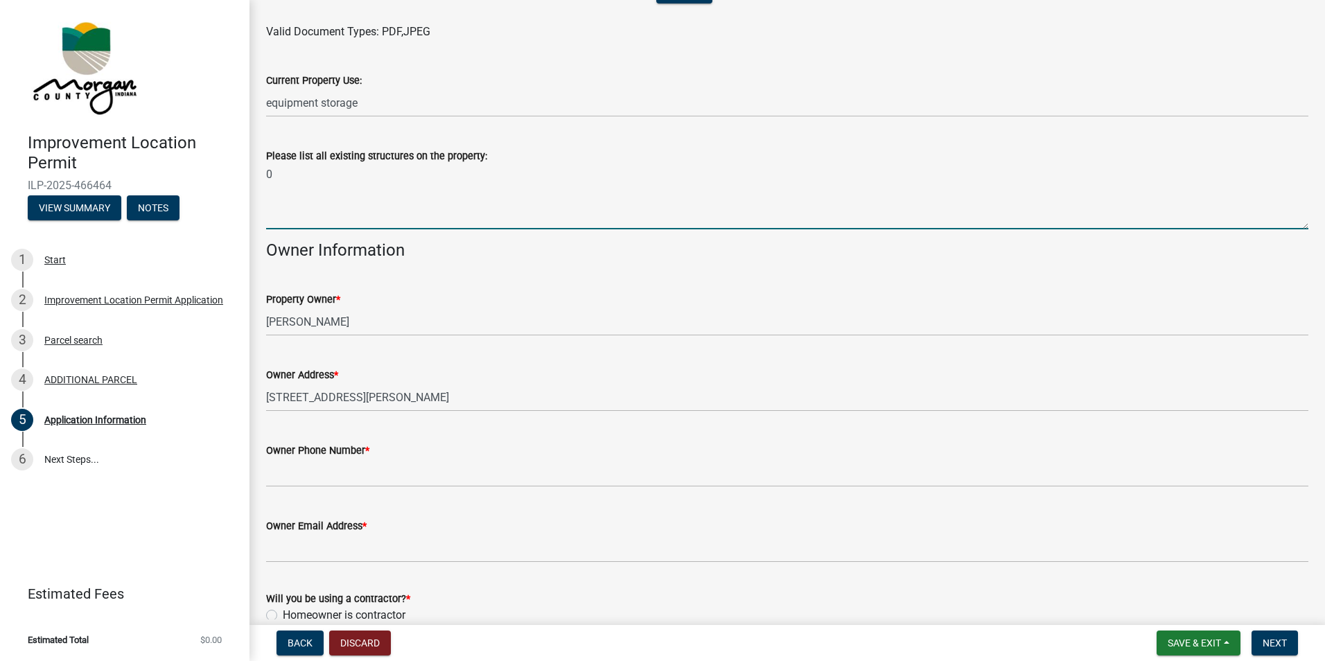
type textarea "0"
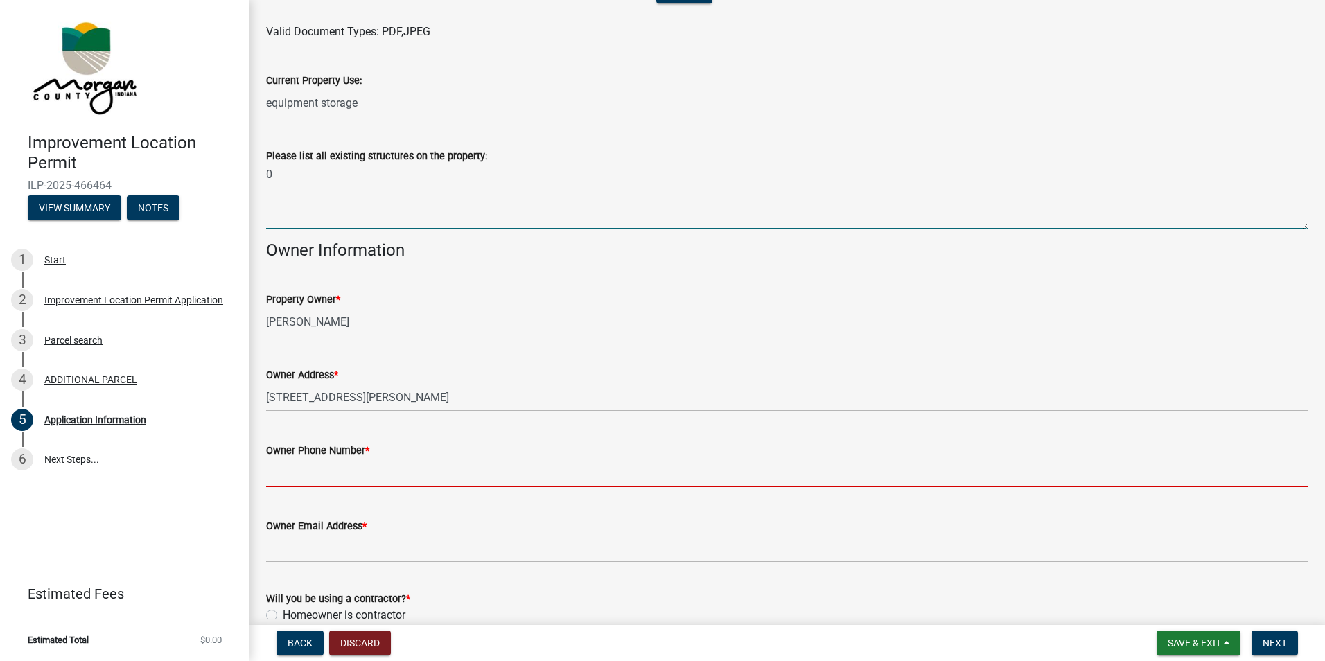
click at [426, 477] on input "Owner Phone Number *" at bounding box center [787, 473] width 1042 height 28
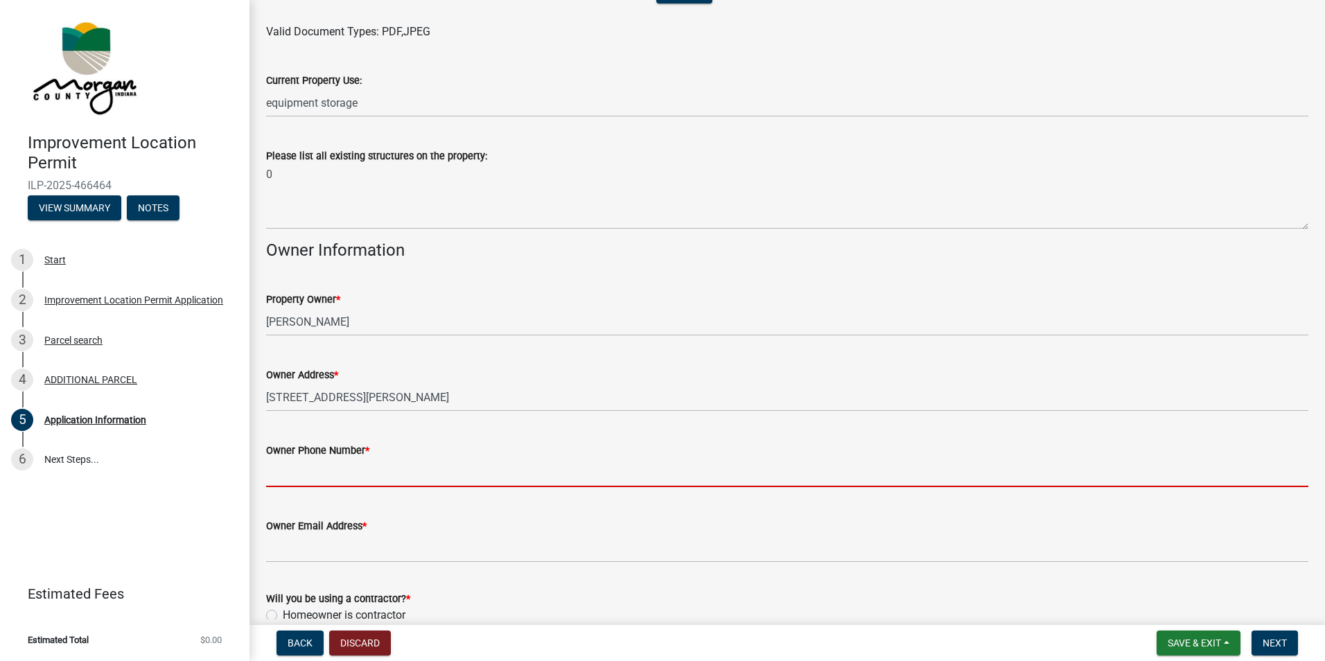
type input "3174475520"
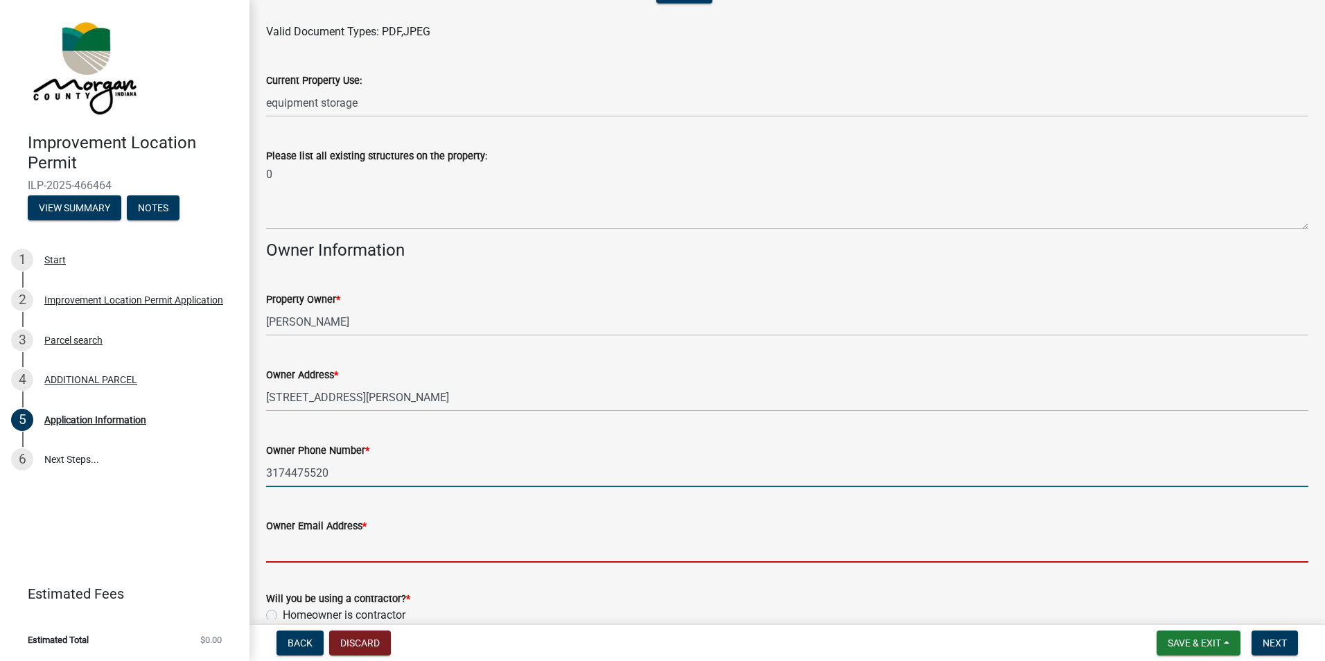
type input "[EMAIL_ADDRESS][DOMAIN_NAME]"
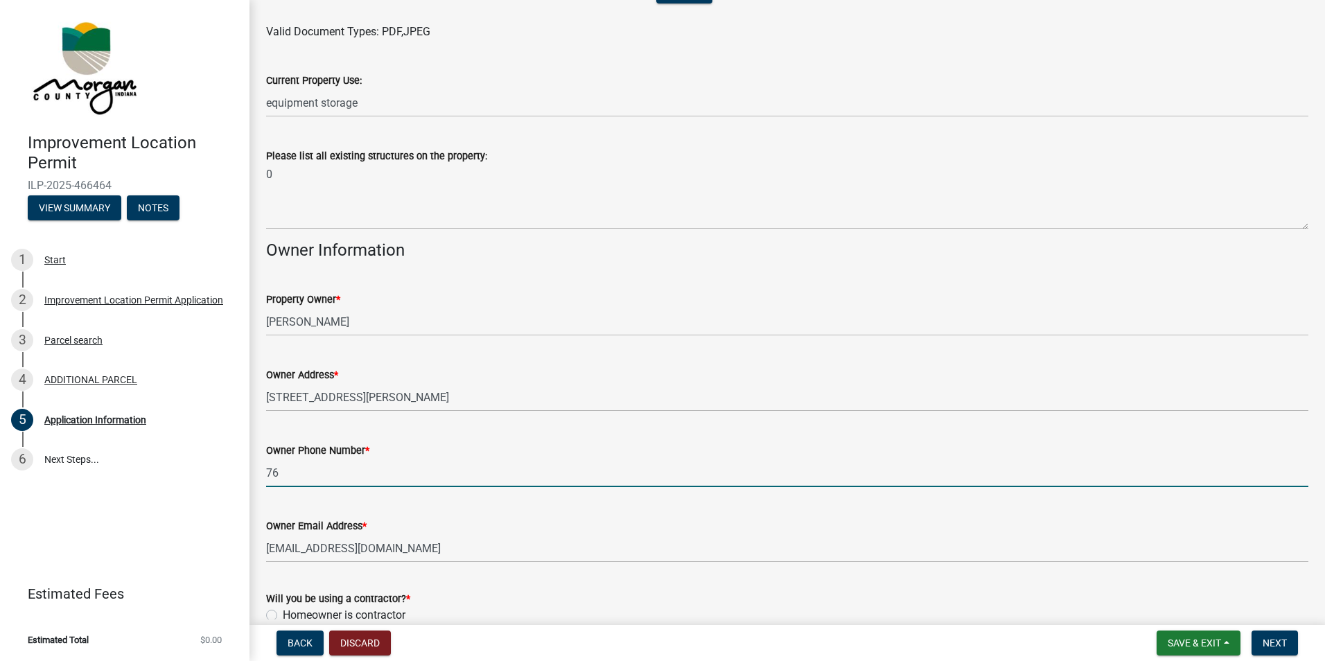
type input "7"
type input "3174475520"
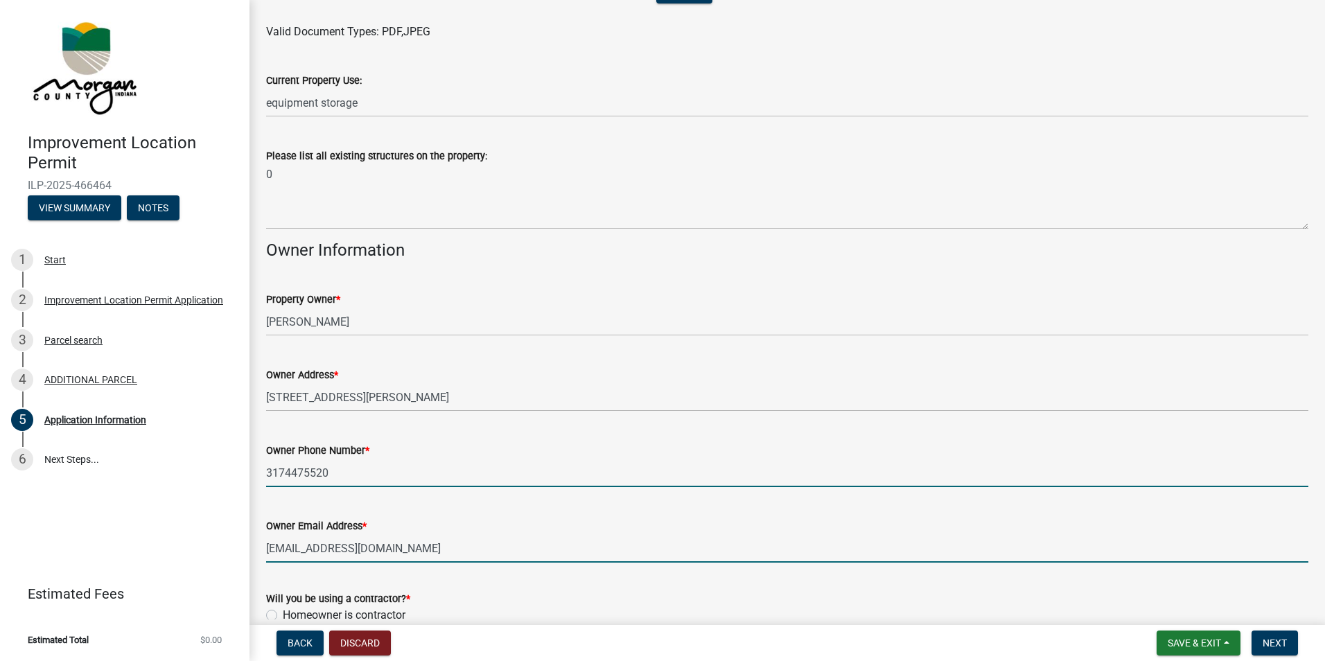
click at [613, 541] on input "[EMAIL_ADDRESS][DOMAIN_NAME]" at bounding box center [787, 548] width 1042 height 28
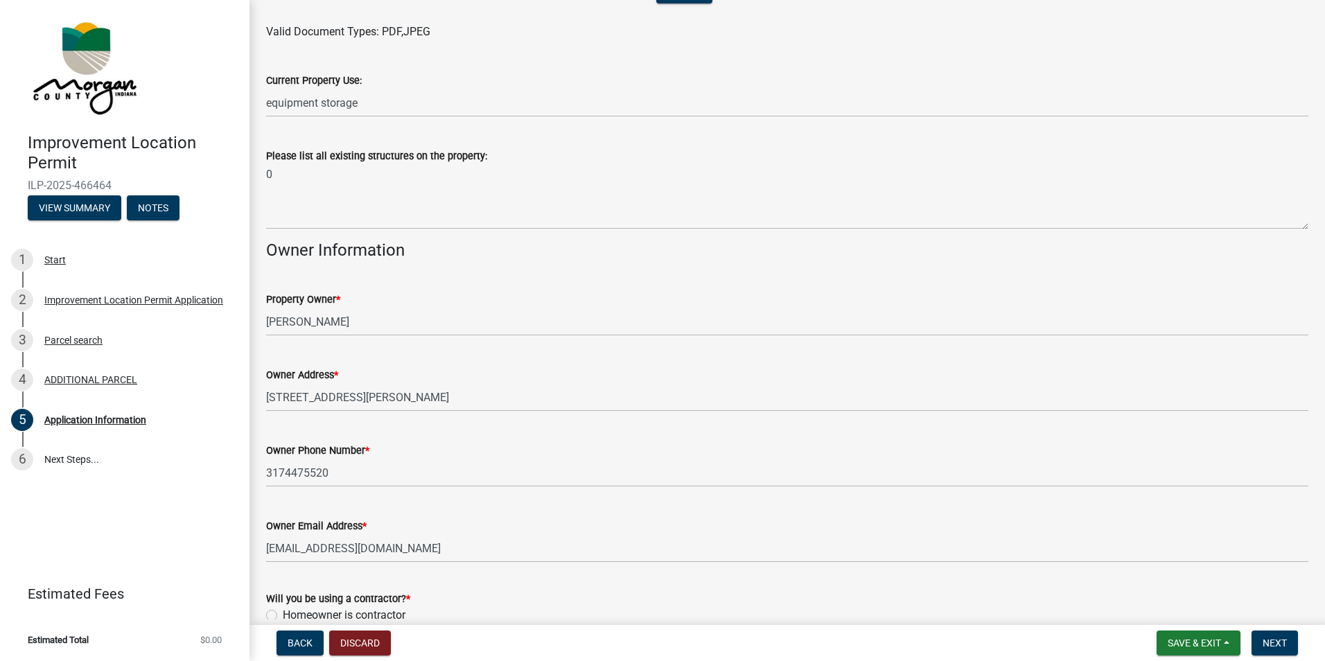
click at [180, 505] on div "Improvement Location Permit ILP-2025-466464 View Summary Notes 1 Start 2 Improv…" at bounding box center [124, 330] width 249 height 661
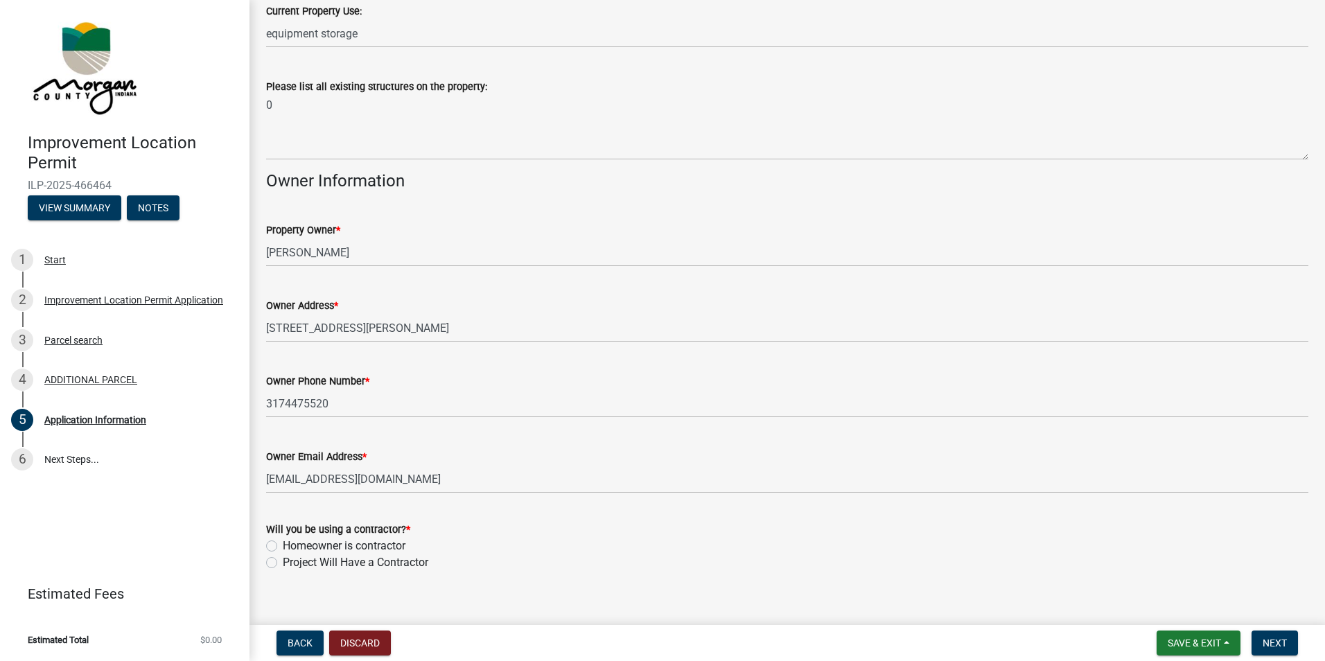
scroll to position [572, 0]
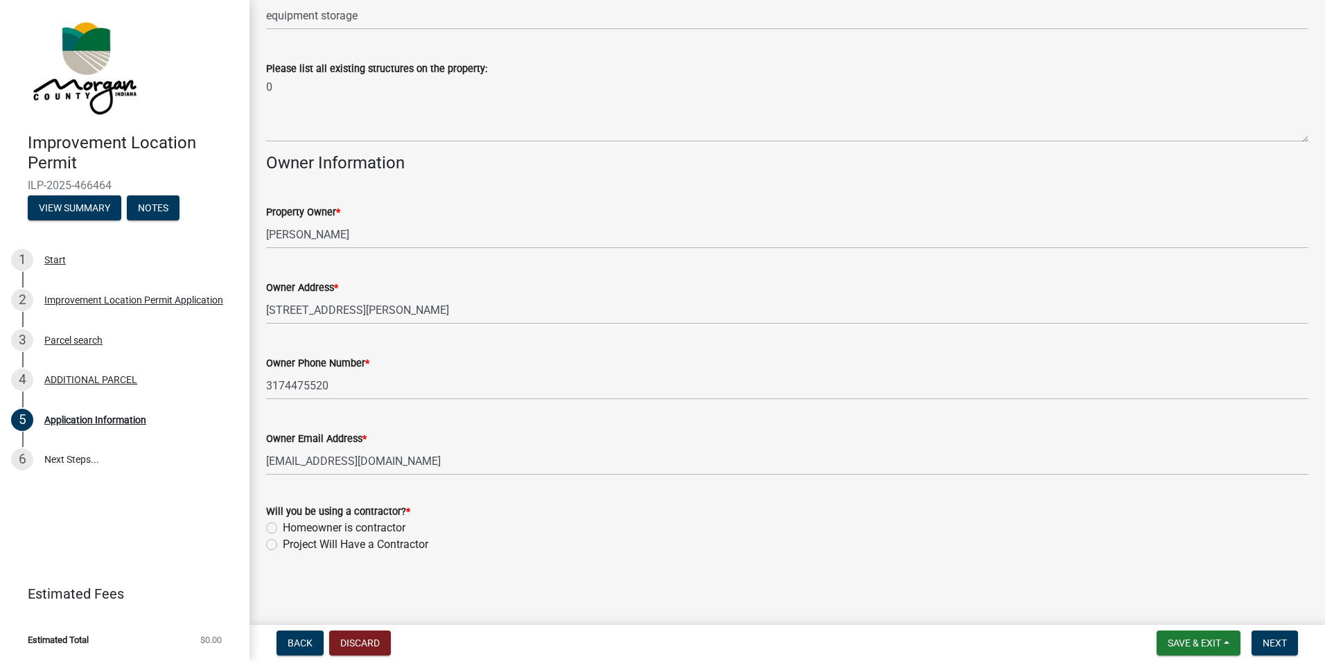
click at [283, 545] on label "Project Will Have a Contractor" at bounding box center [355, 544] width 145 height 17
click at [283, 545] on input "Project Will Have a Contractor" at bounding box center [287, 540] width 9 height 9
radio input "true"
click at [1277, 636] on button "Next" at bounding box center [1274, 642] width 46 height 25
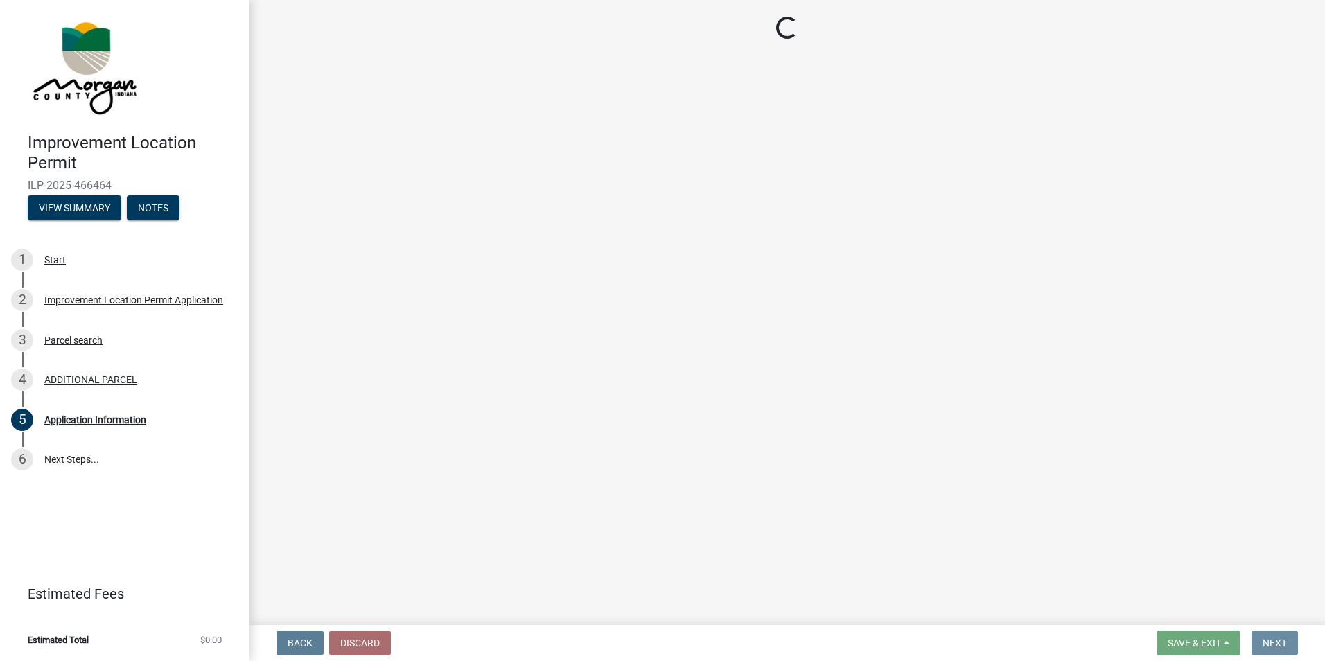
scroll to position [0, 0]
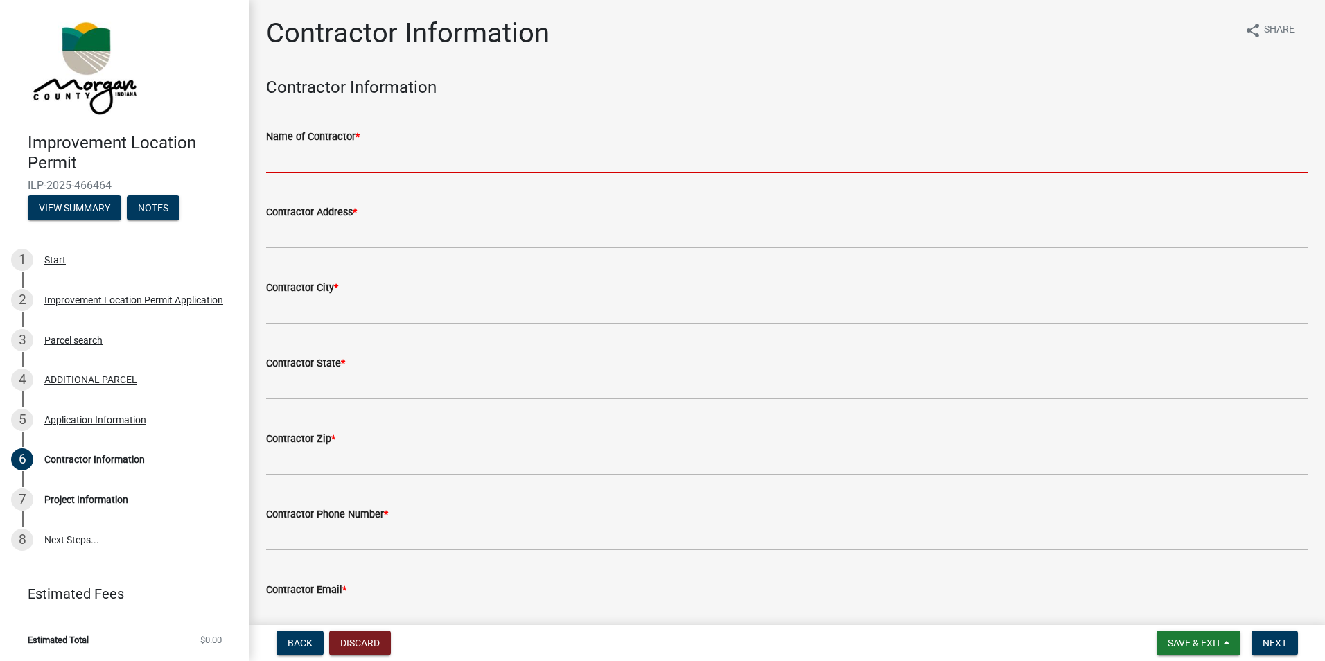
click at [361, 157] on input "Name of Contractor *" at bounding box center [787, 159] width 1042 height 28
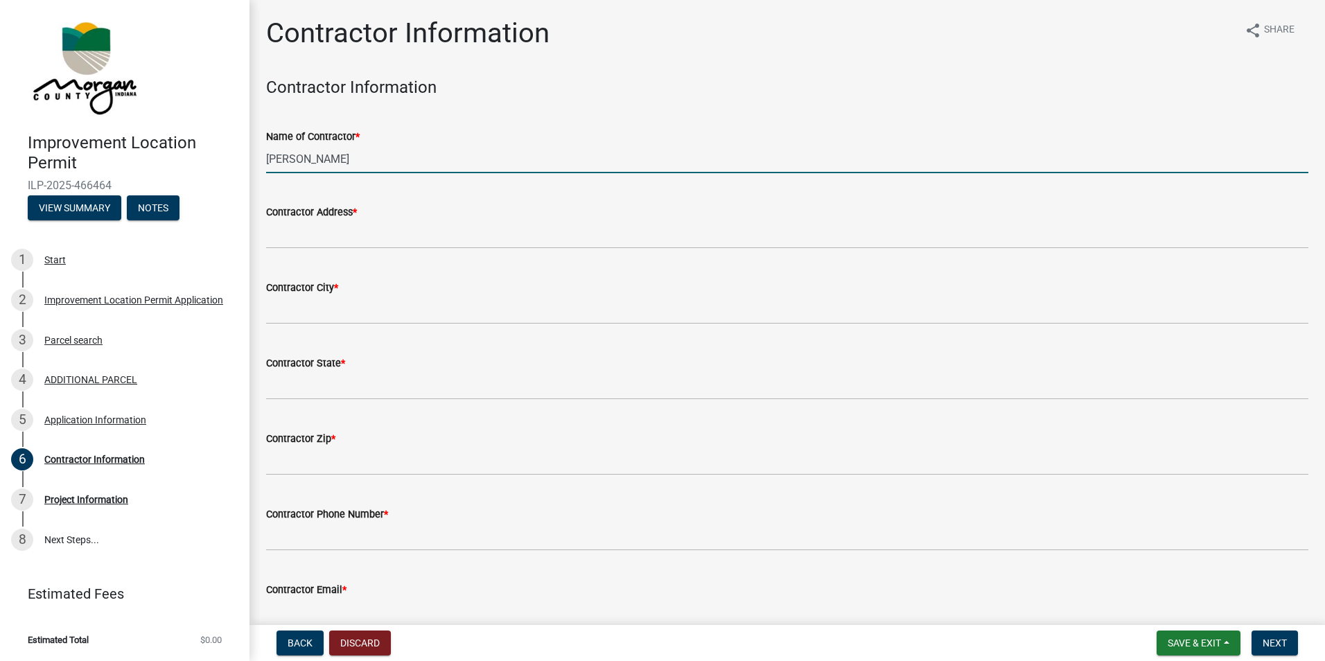
type input "[PERSON_NAME]"
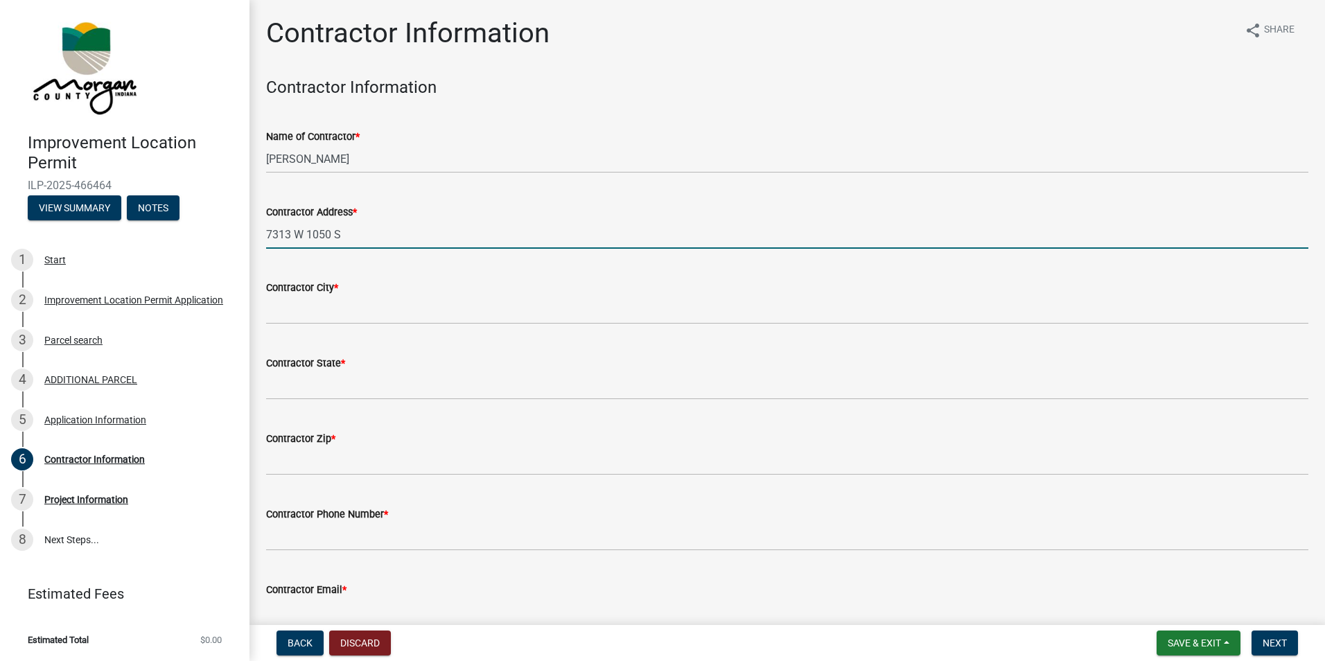
type input "7313 W 1050 S"
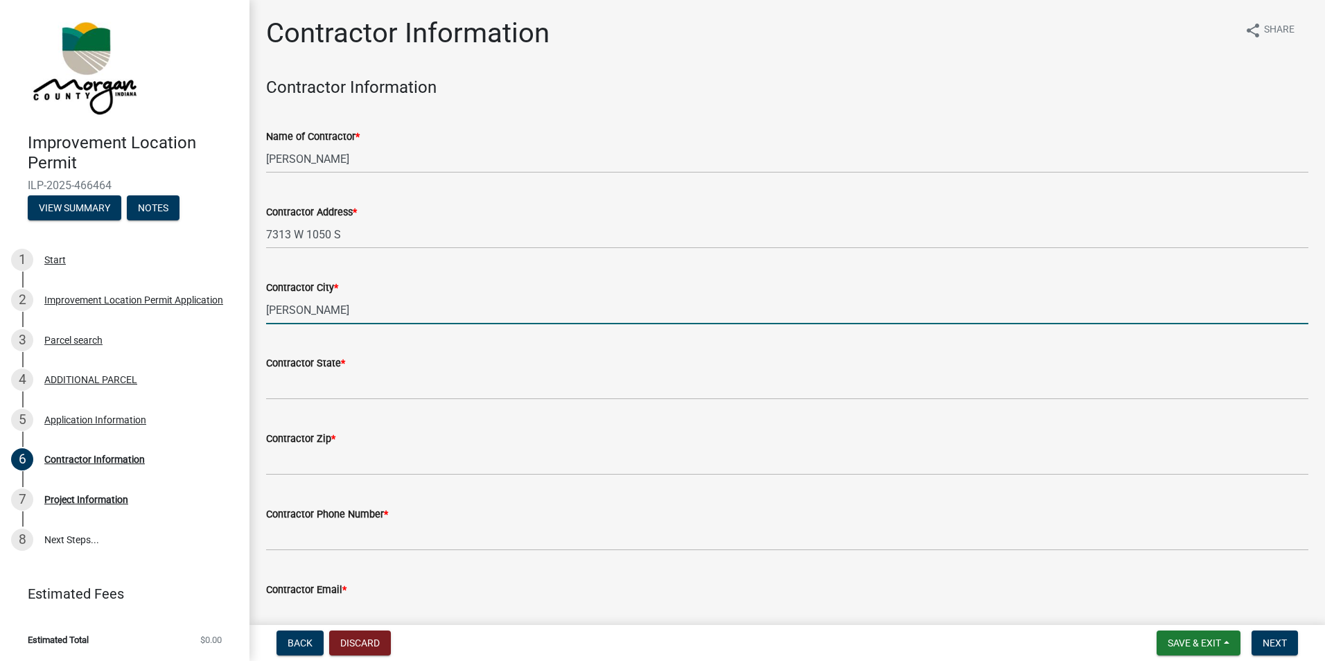
type input "[PERSON_NAME]"
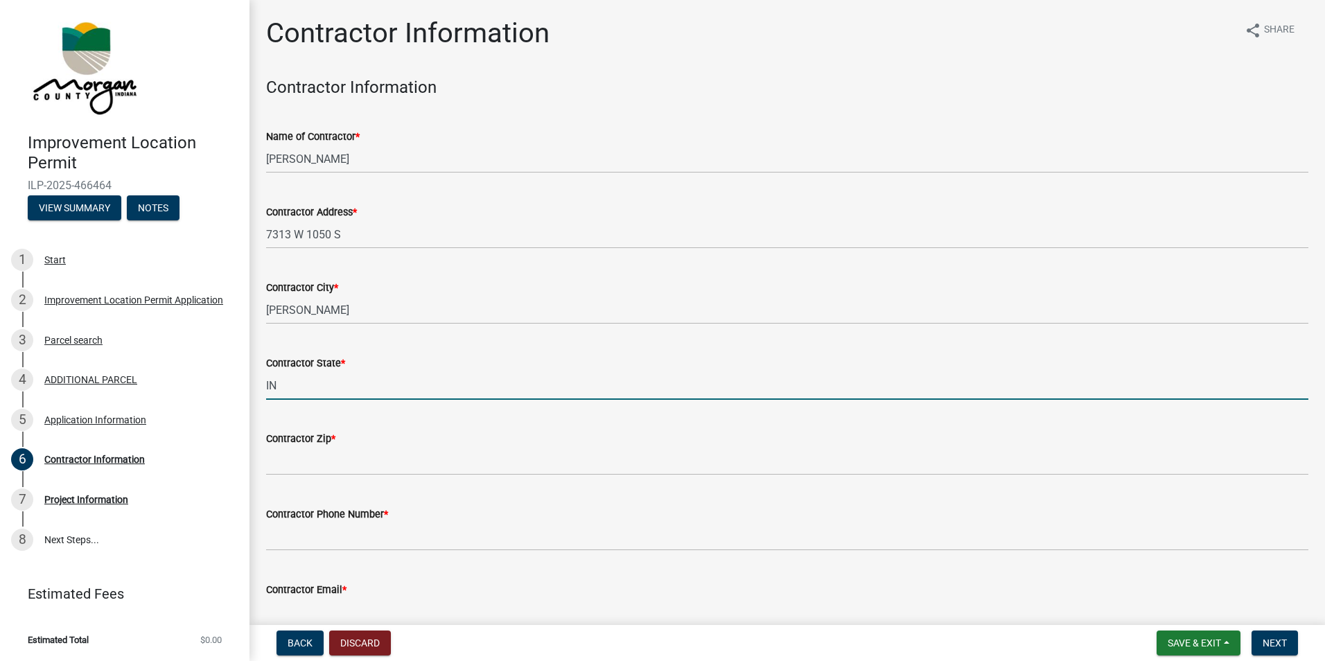
type input "IN"
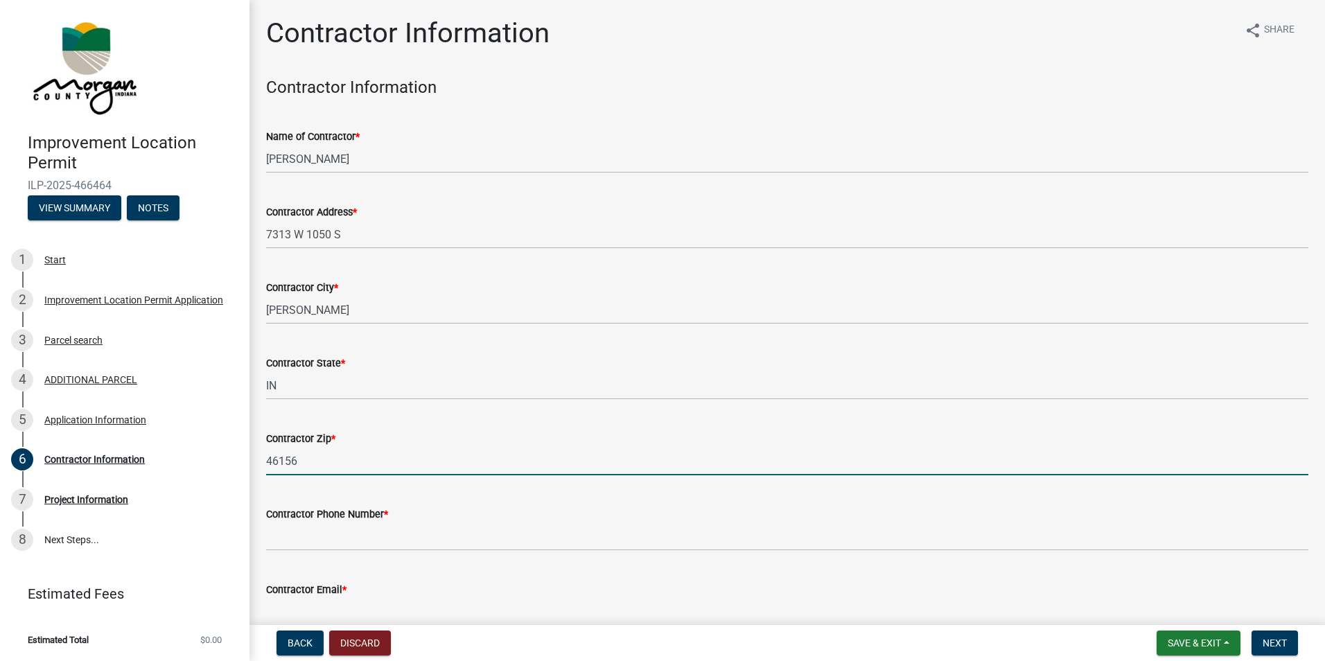
type input "46156"
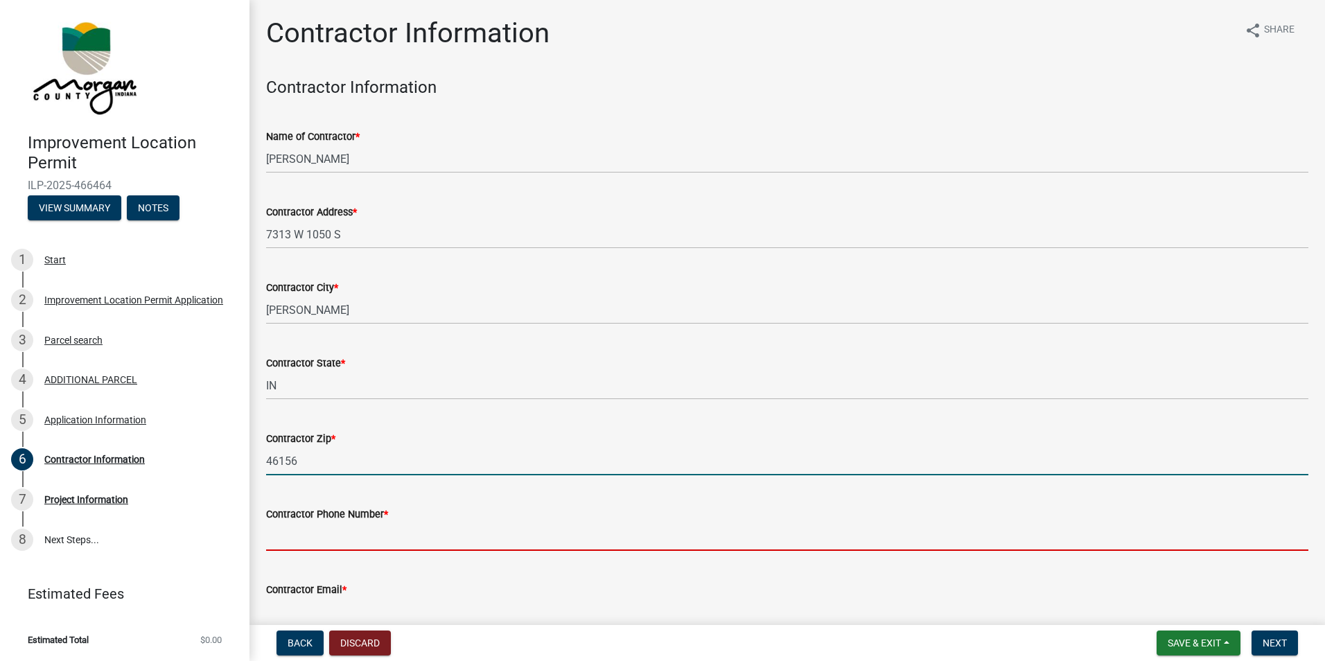
click at [389, 537] on input "Contractor Phone Number *" at bounding box center [787, 536] width 1042 height 28
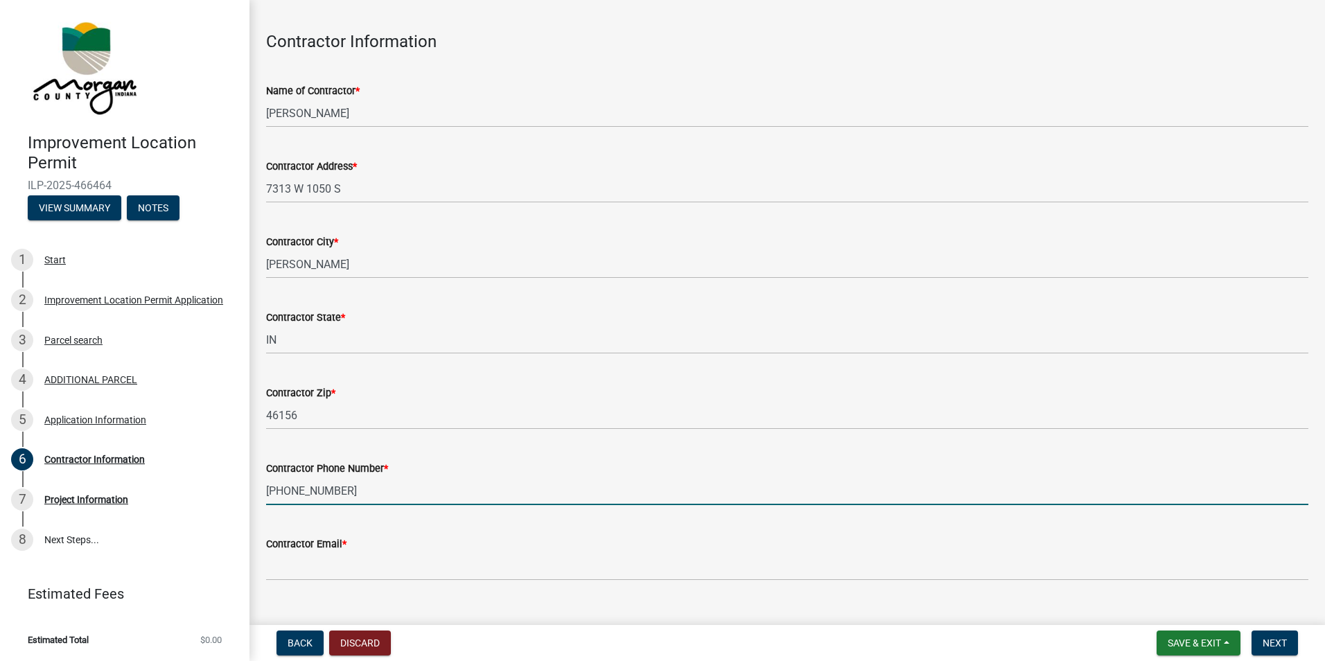
scroll to position [69, 0]
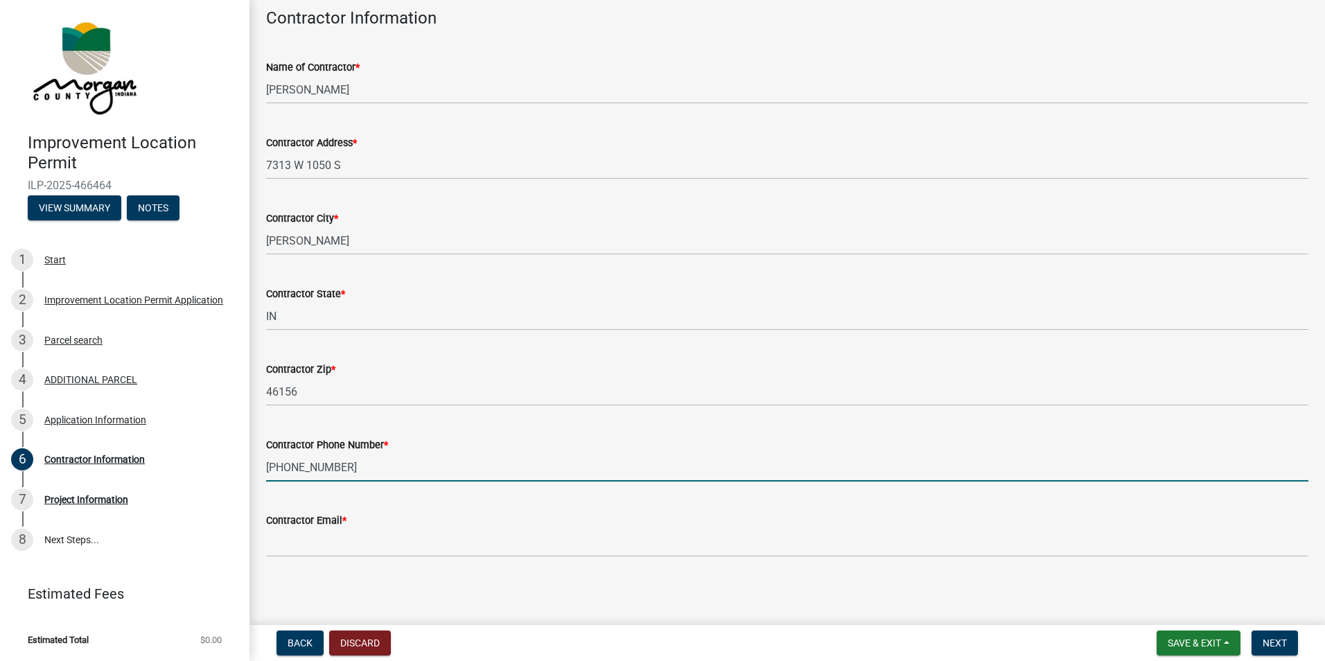
type input "[PHONE_NUMBER]"
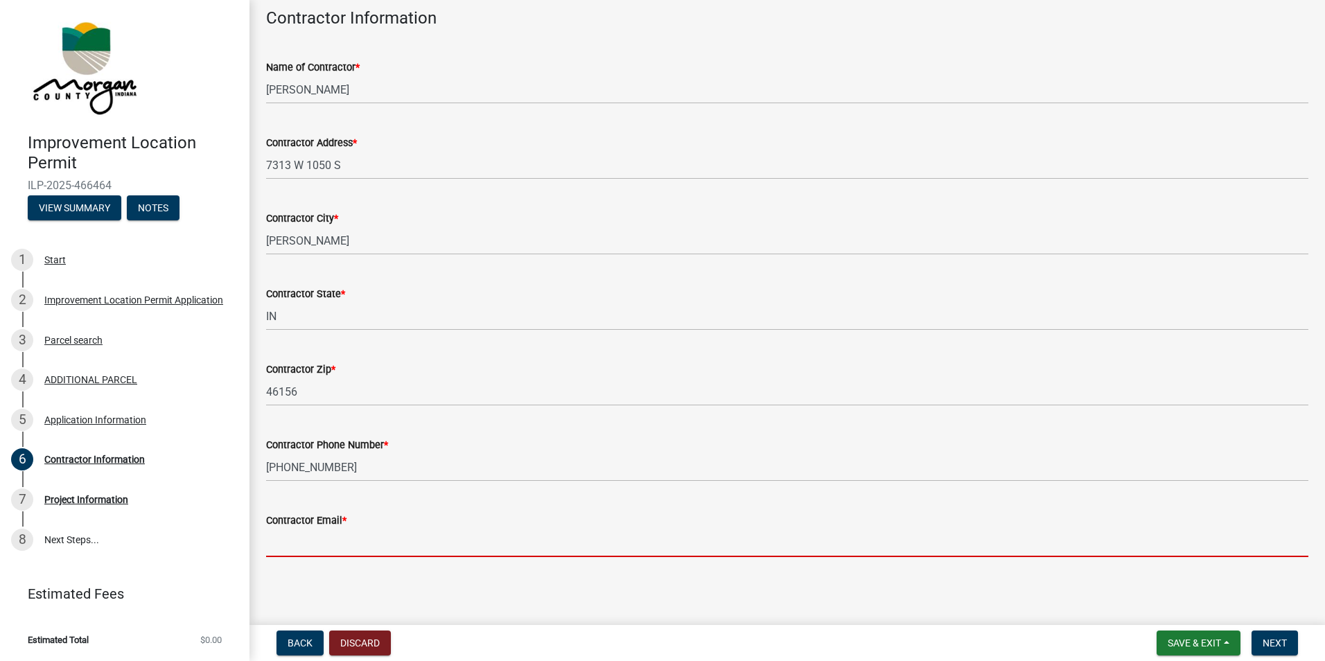
click at [436, 546] on input "Contractor Email *" at bounding box center [787, 543] width 1042 height 28
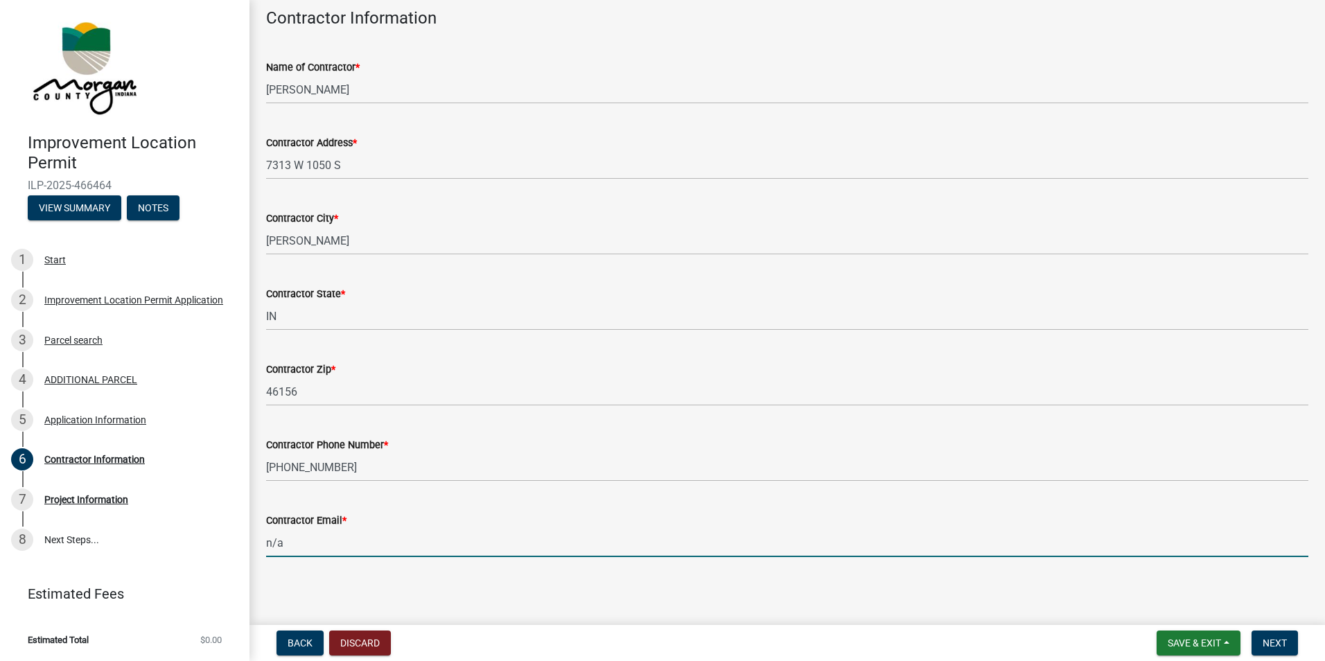
type input "n/a"
drag, startPoint x: 328, startPoint y: 544, endPoint x: 248, endPoint y: 544, distance: 79.7
click at [248, 544] on div "Improvement Location Permit ILP-2025-466464 View Summary Notes 1 Start 2 Improv…" at bounding box center [662, 330] width 1325 height 661
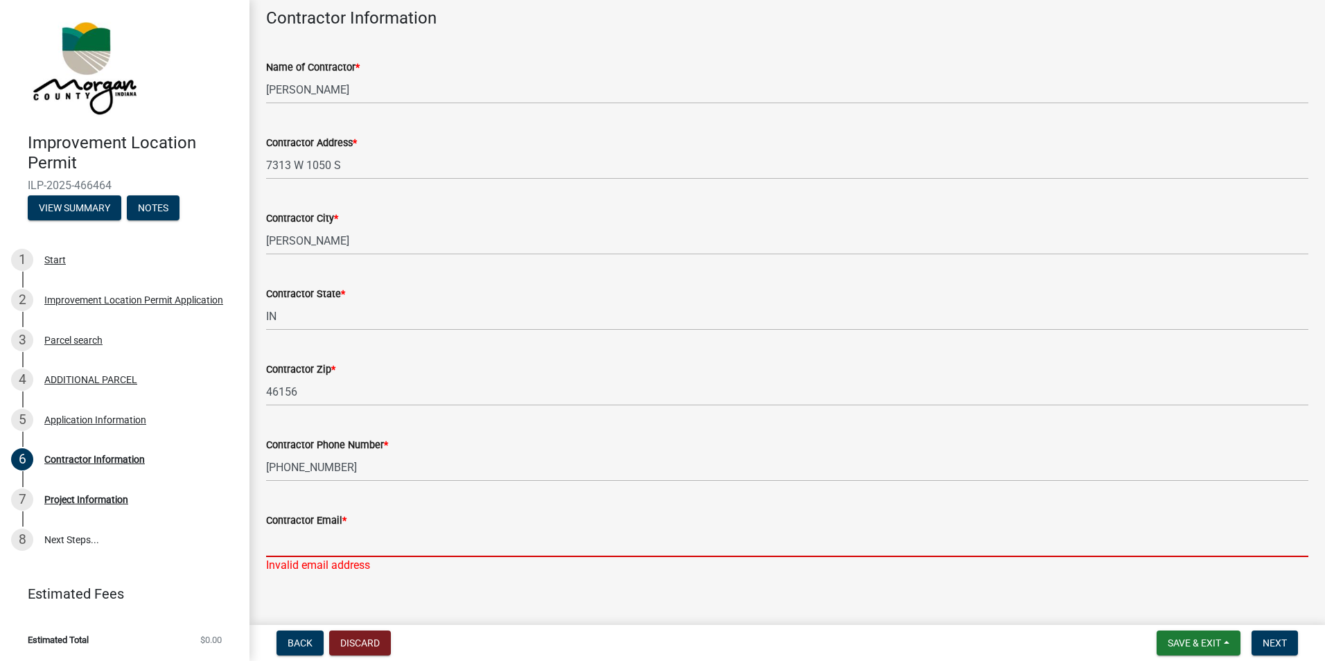
click at [537, 599] on main "Contractor Information share Share Contractor Information Name of Contractor * …" at bounding box center [786, 309] width 1075 height 619
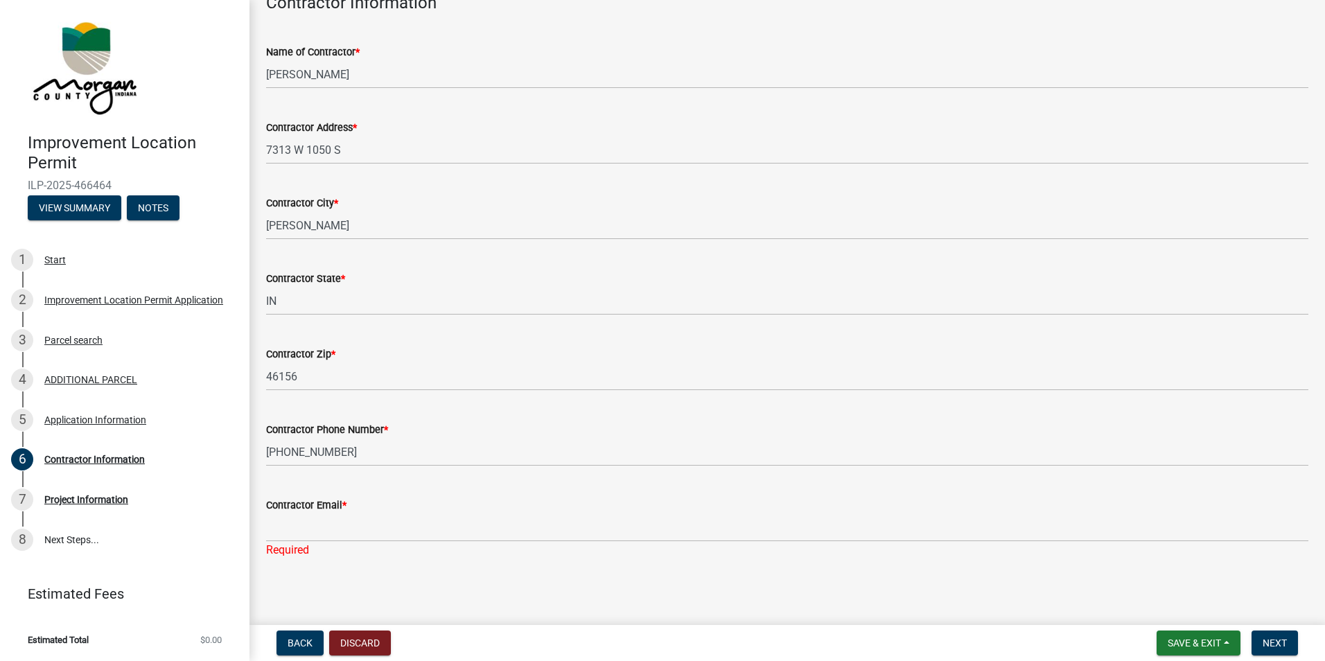
scroll to position [89, 0]
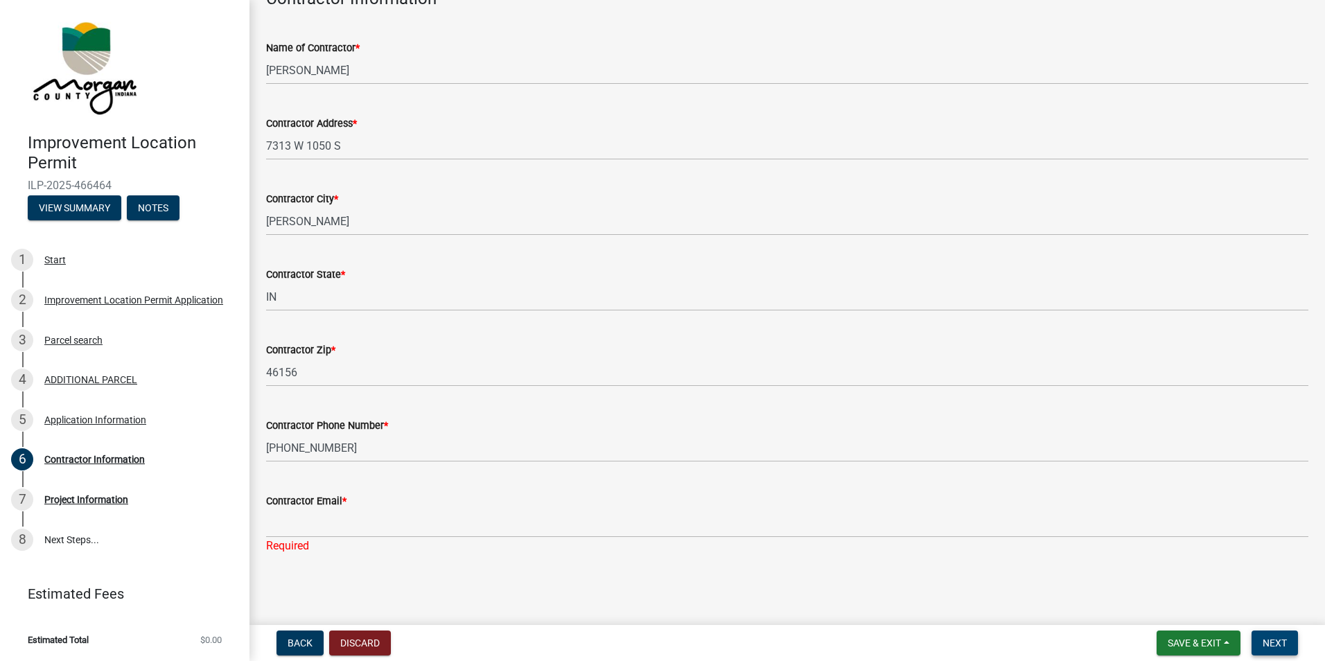
click at [1278, 643] on span "Next" at bounding box center [1274, 642] width 24 height 11
click at [836, 599] on main "Contractor Information share Share Contractor Information Name of Contractor * …" at bounding box center [786, 309] width 1075 height 619
click at [1277, 641] on span "Next" at bounding box center [1274, 642] width 24 height 11
click at [1191, 642] on span "Save & Exit" at bounding box center [1193, 642] width 53 height 11
click at [1173, 607] on button "Save & Exit" at bounding box center [1184, 606] width 111 height 33
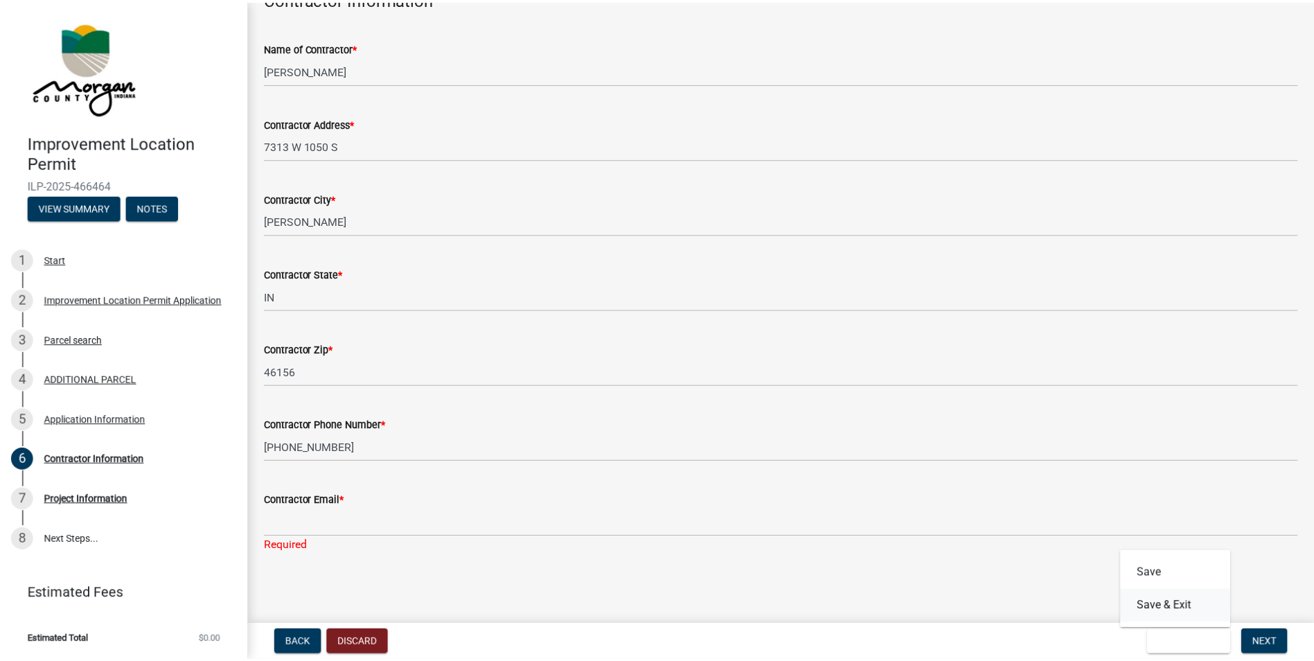
scroll to position [0, 0]
